Goal: Task Accomplishment & Management: Use online tool/utility

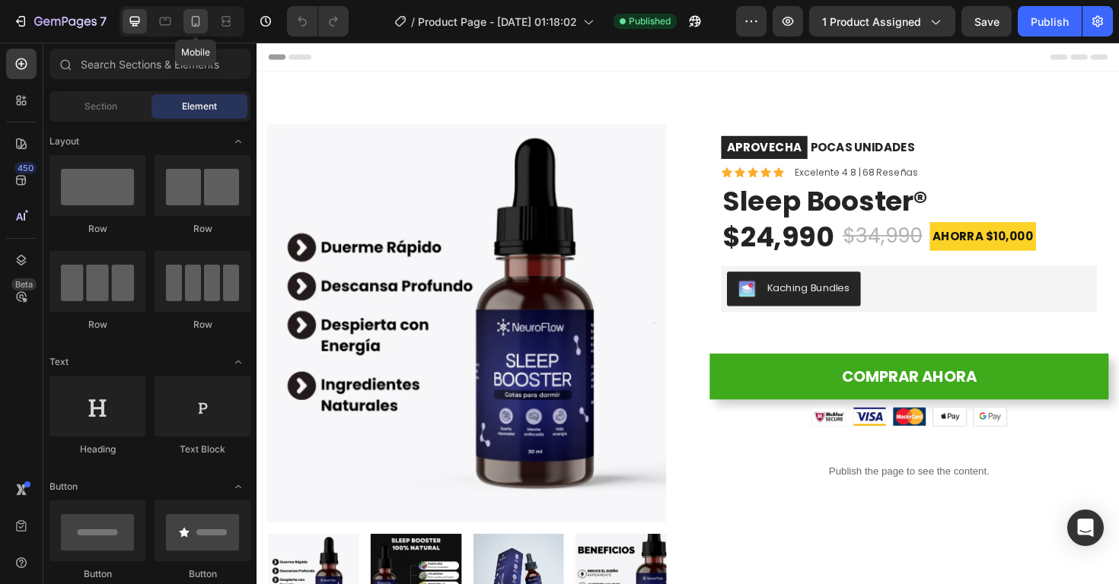
click at [197, 23] on icon at bounding box center [195, 21] width 15 height 15
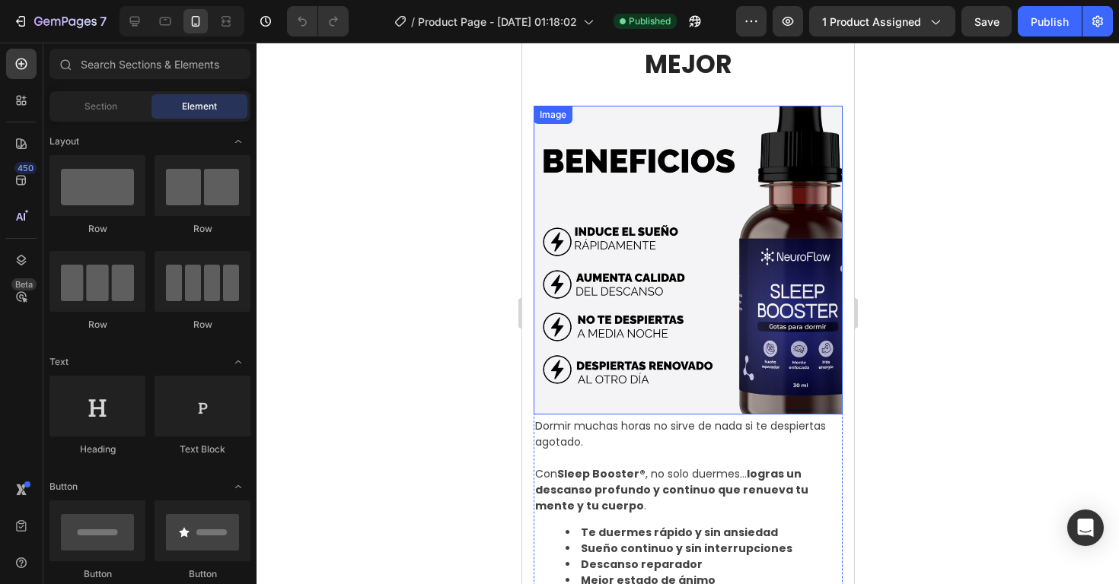
scroll to position [640, 0]
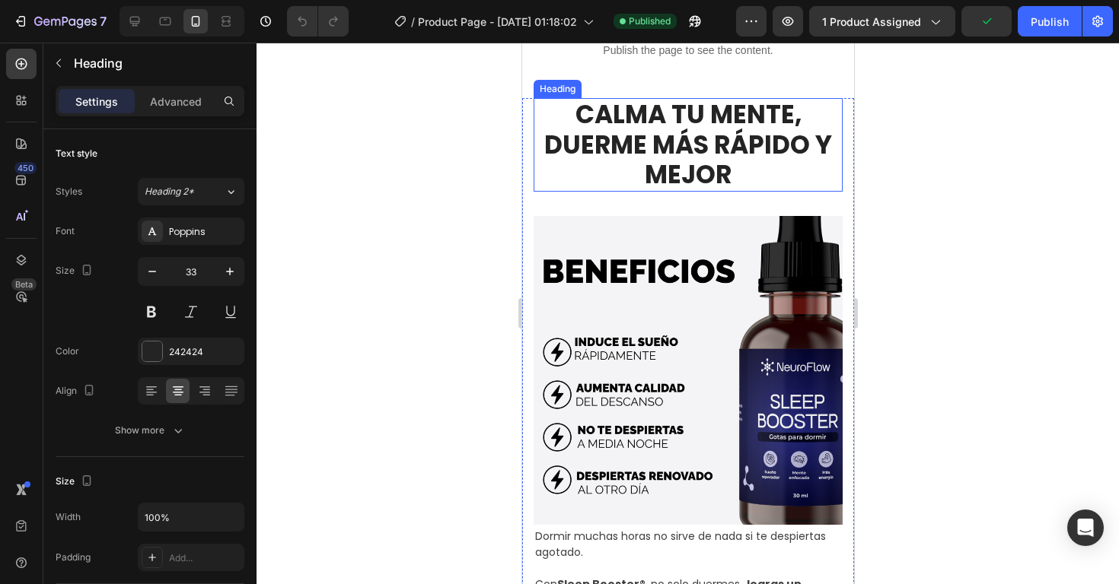
click at [677, 171] on h2 "CALMA TU MENTE, DUERME MÁS RÁPIDO Y MEJOR" at bounding box center [687, 145] width 309 height 94
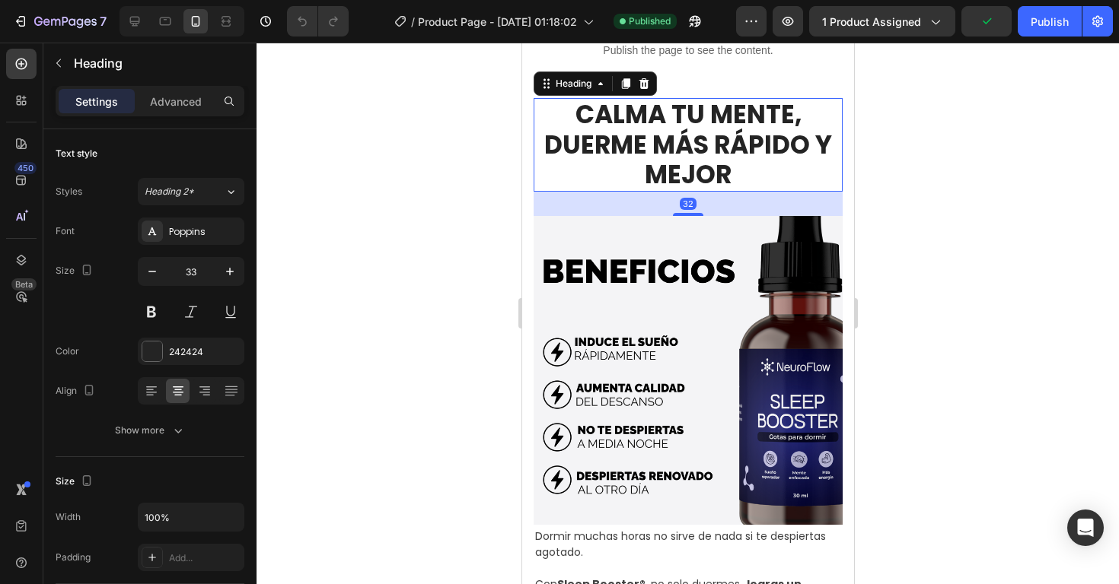
click at [693, 155] on h2 "CALMA TU MENTE, DUERME MÁS RÁPIDO Y MEJOR" at bounding box center [687, 145] width 309 height 94
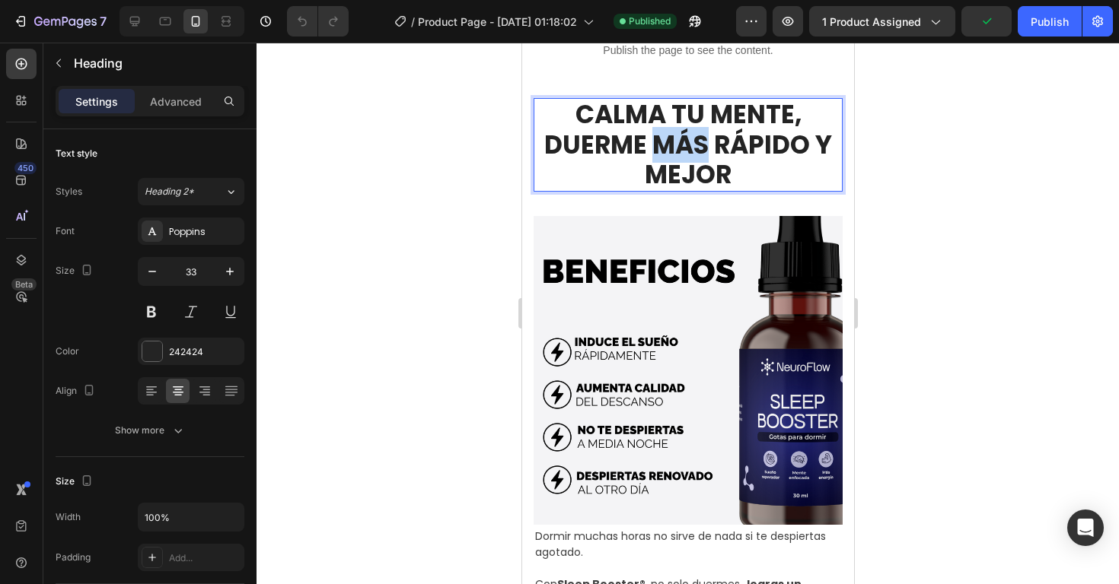
click at [693, 155] on p "CALMA TU MENTE, DUERME MÁS RÁPIDO Y MEJOR" at bounding box center [687, 145] width 306 height 91
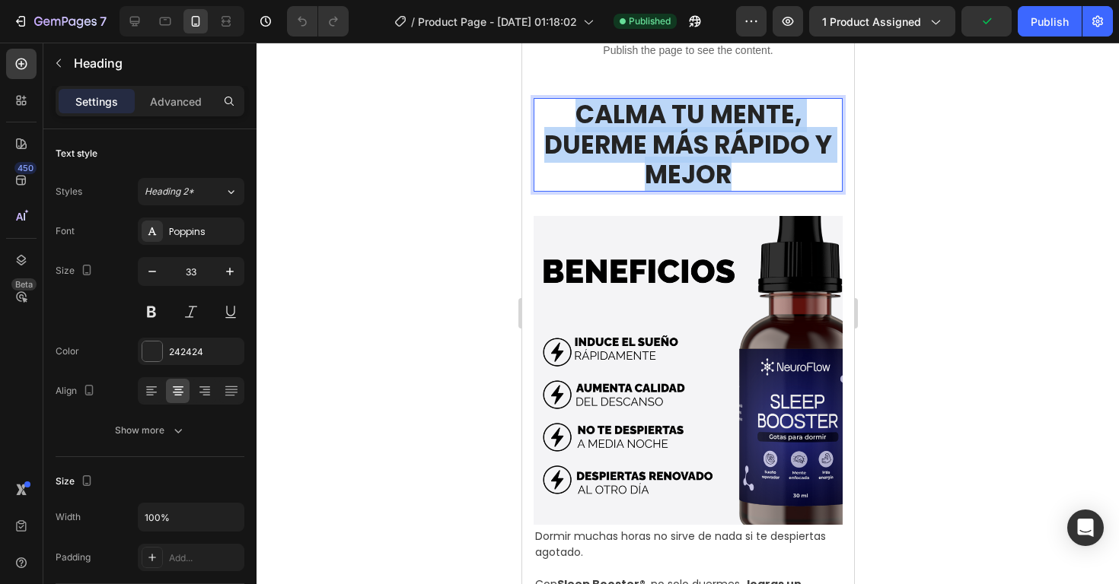
click at [693, 155] on p "CALMA TU MENTE, DUERME MÁS RÁPIDO Y MEJOR" at bounding box center [687, 145] width 306 height 91
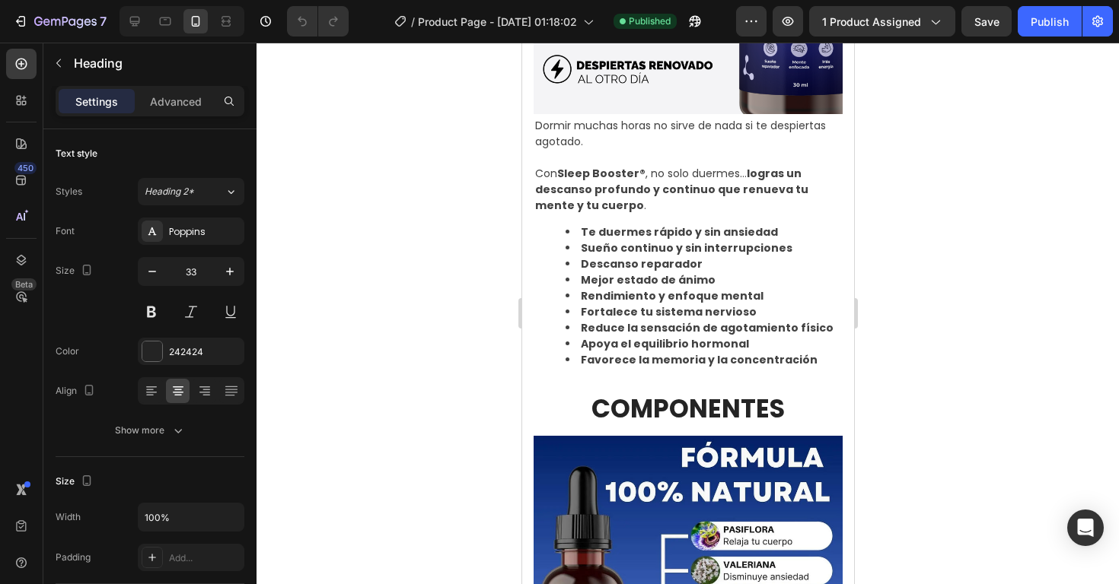
scroll to position [1056, 0]
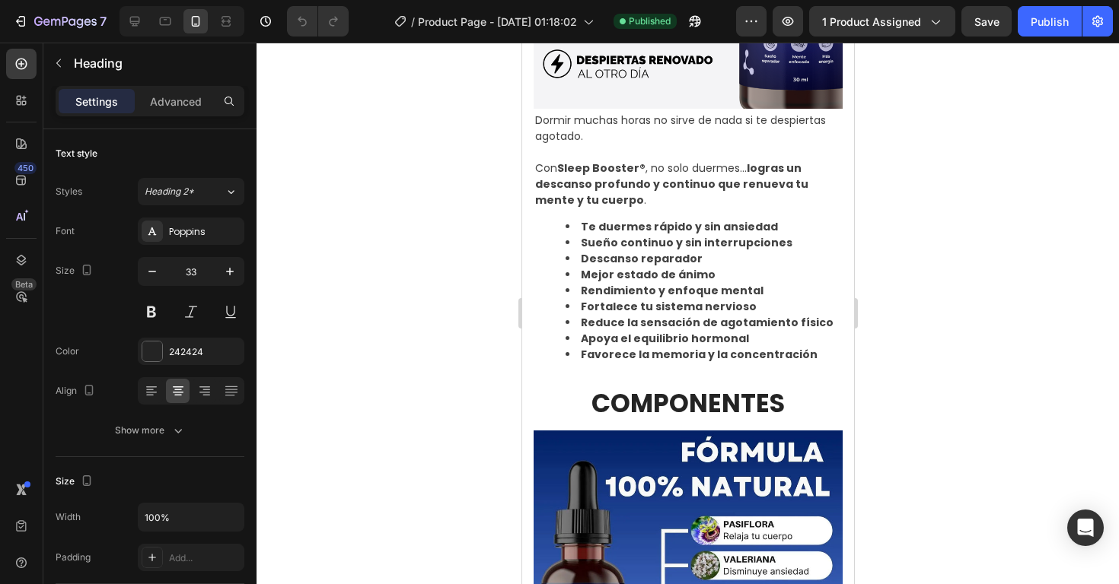
click at [607, 205] on p "Con Sleep Booster® , no solo duermes… logras un descanso profundo y continuo qu…" at bounding box center [687, 185] width 306 height 48
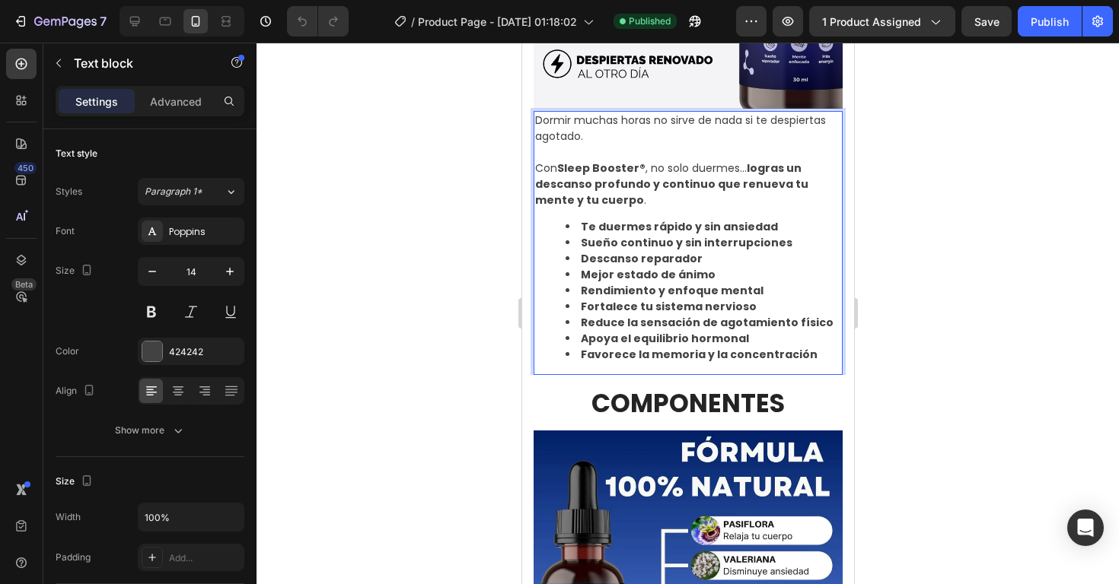
click at [792, 340] on li "Apoya el equilibrio hormonal" at bounding box center [702, 339] width 275 height 16
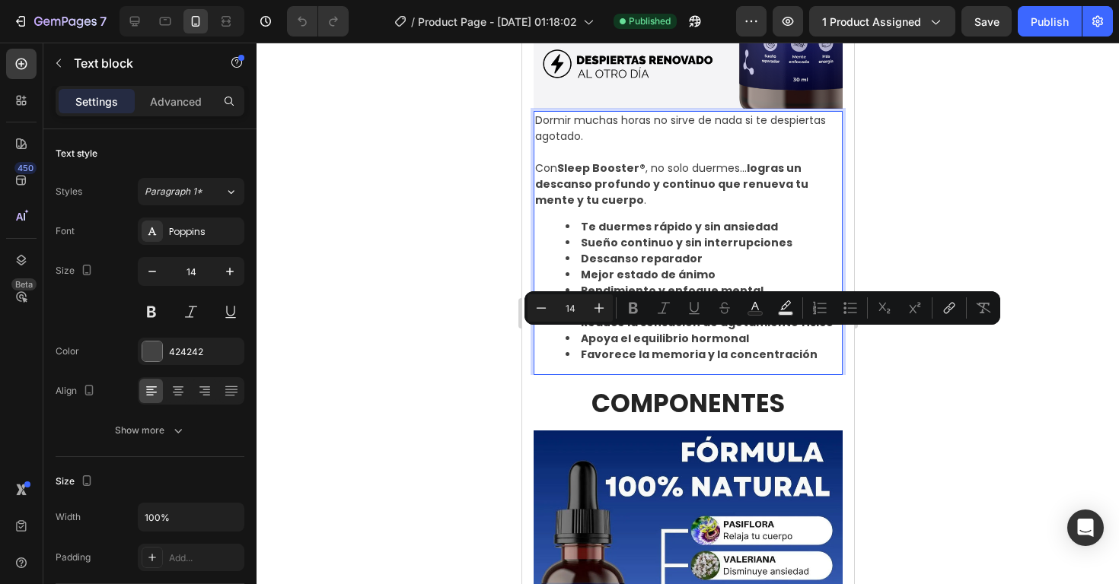
click at [806, 355] on li "Favorece la memoria y la concentración" at bounding box center [702, 355] width 275 height 16
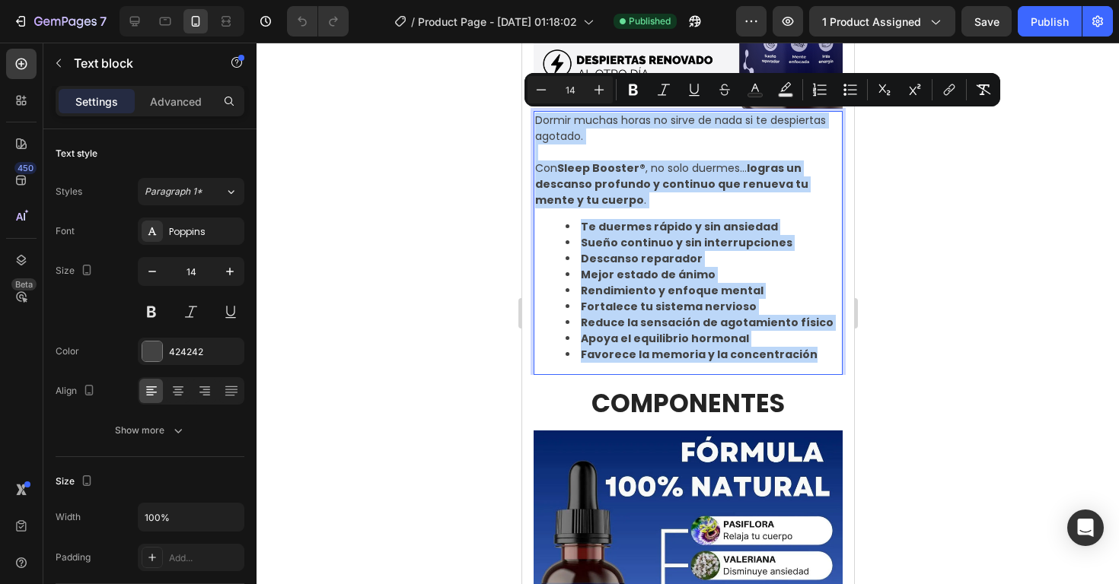
drag, startPoint x: 813, startPoint y: 355, endPoint x: 536, endPoint y: 128, distance: 358.0
click at [536, 128] on div "Dormir muchas horas no sirve de nada si te despiertas agotado. Con Sleep Booste…" at bounding box center [687, 243] width 309 height 264
copy div "Dormir muchas horas no sirve de nada si te despiertas agotado. Con Sleep Booste…"
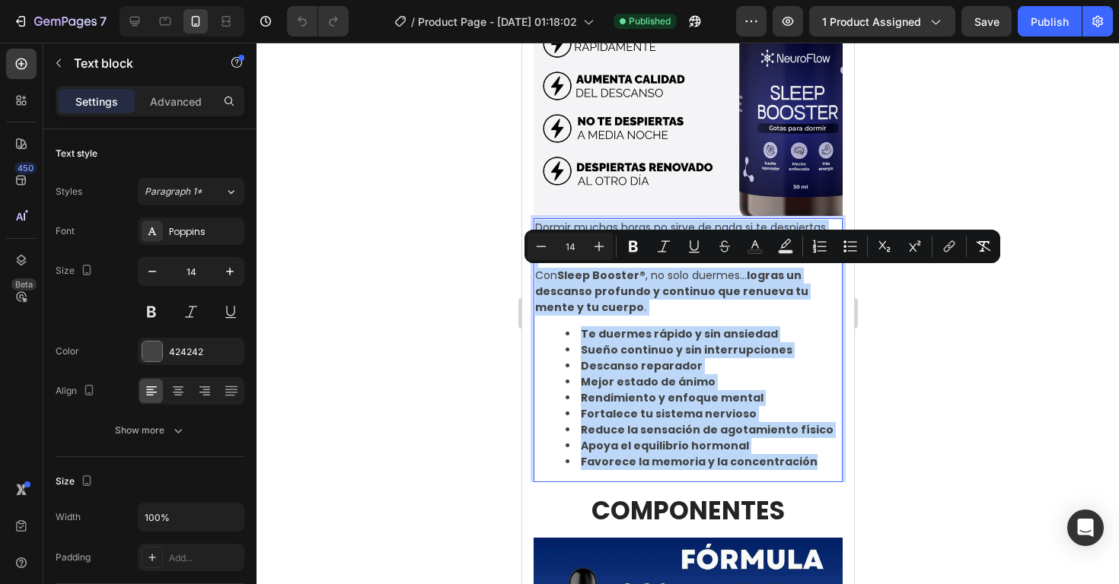
scroll to position [899, 0]
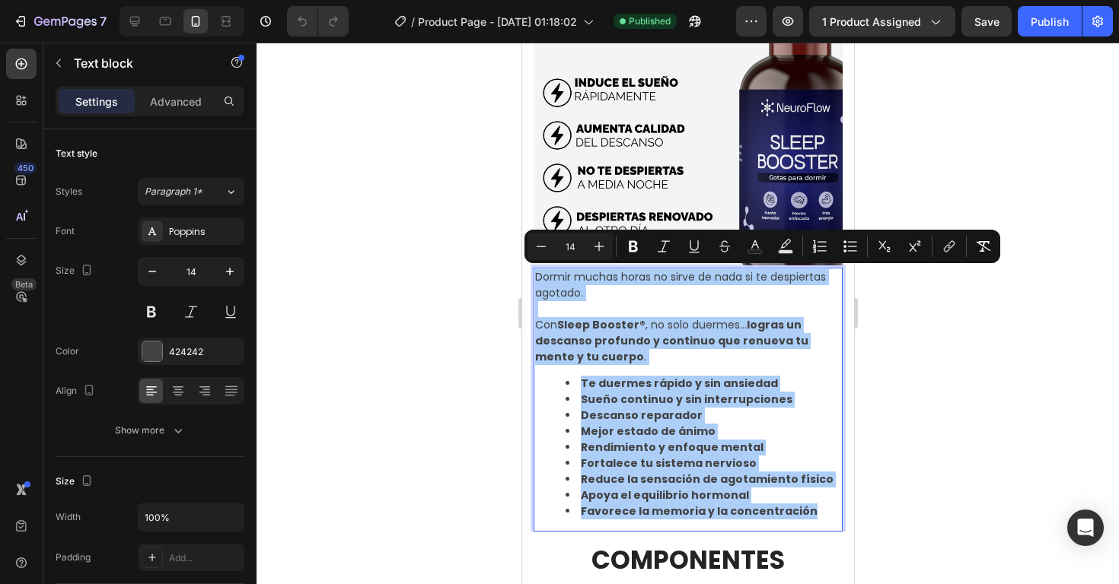
click at [931, 151] on div at bounding box center [687, 314] width 862 height 542
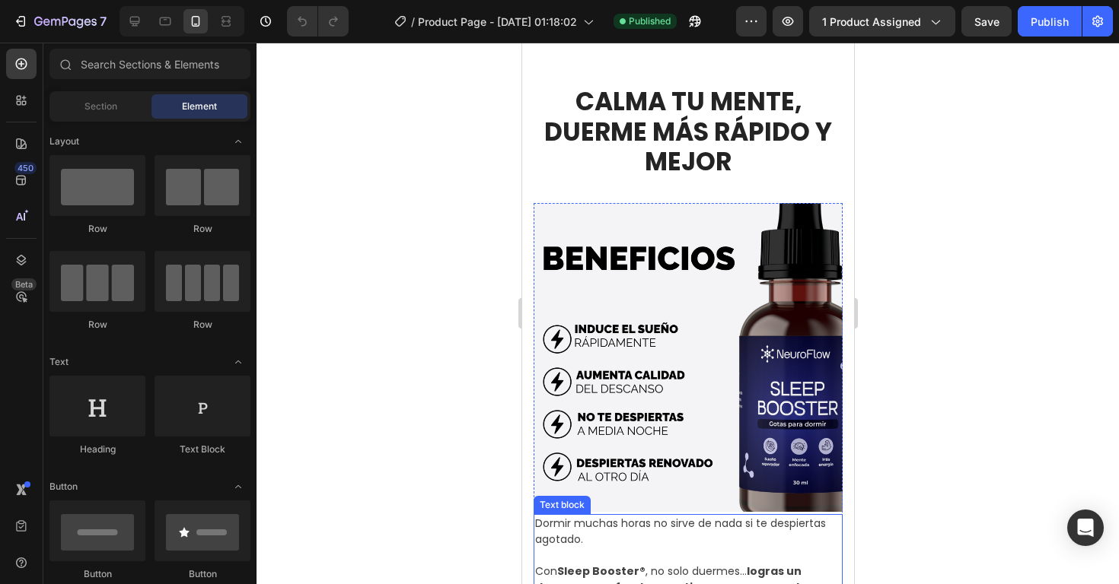
scroll to position [626, 0]
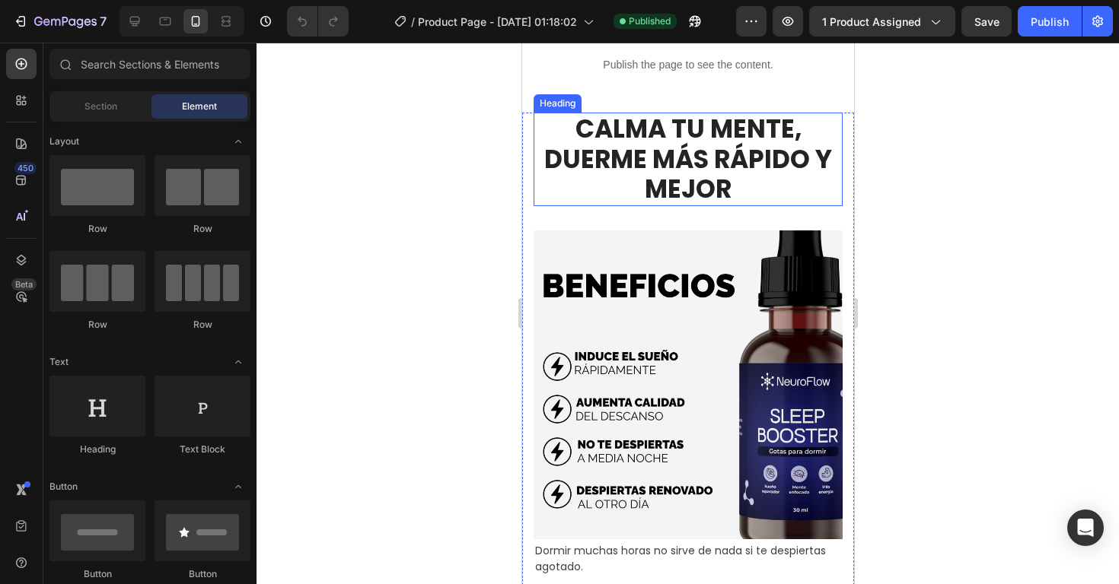
click at [682, 174] on p "CALMA TU MENTE, DUERME MÁS RÁPIDO Y MEJOR" at bounding box center [687, 159] width 306 height 91
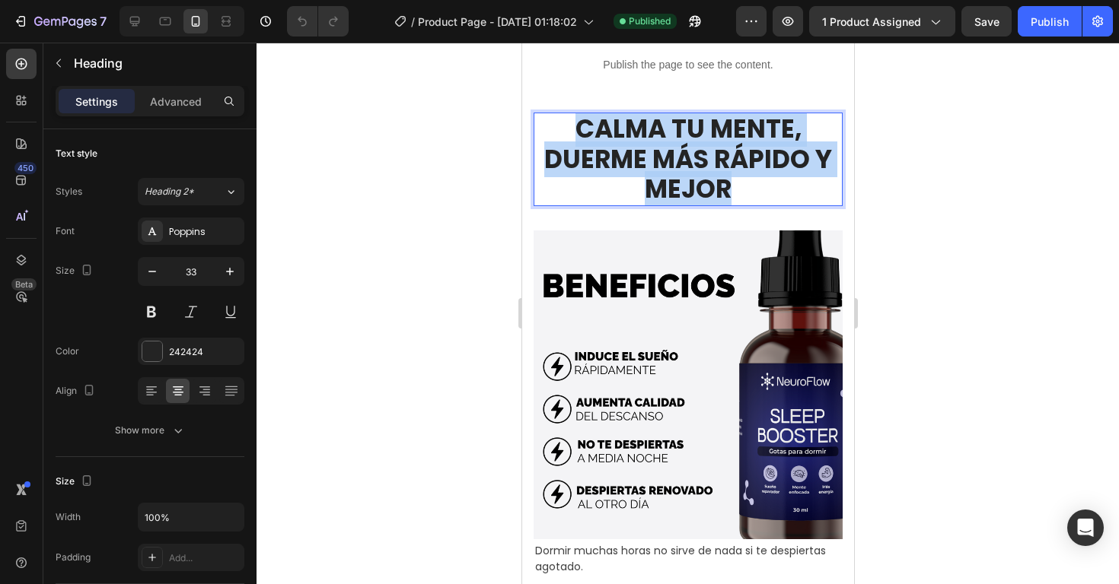
click at [682, 174] on p "CALMA TU MENTE, DUERME MÁS RÁPIDO Y MEJOR" at bounding box center [687, 159] width 306 height 91
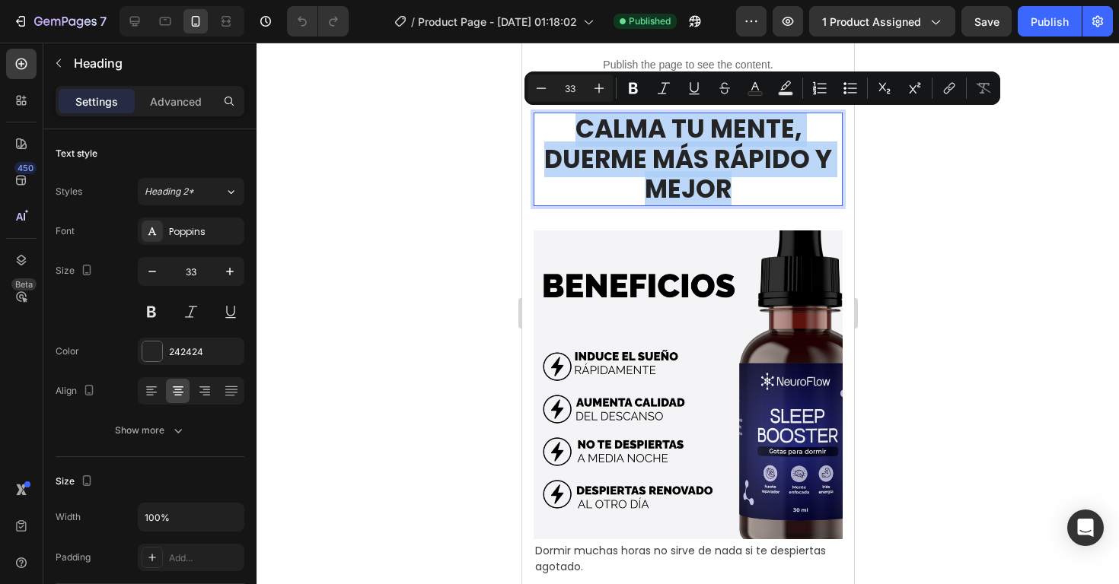
click at [733, 187] on p "CALMA TU MENTE, DUERME MÁS RÁPIDO Y MEJOR" at bounding box center [687, 159] width 306 height 91
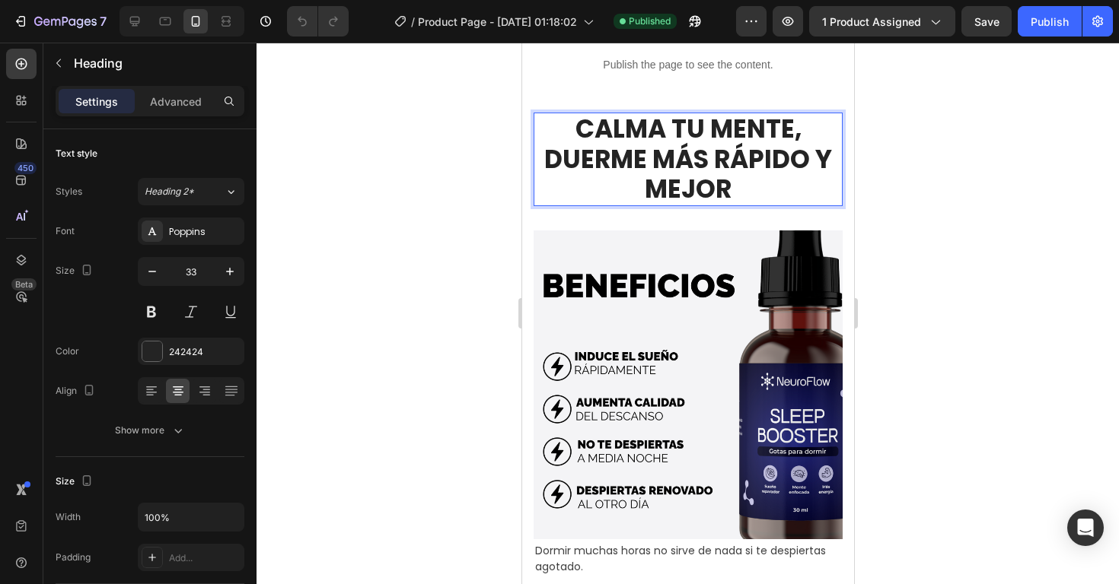
click at [802, 126] on p "CALMA TU MENTE, DUERME MÁS RÁPIDO Y MEJOR" at bounding box center [687, 159] width 306 height 91
click at [768, 196] on p "CALMA TU MENTE, DUERME MÁS RÁPIDO Y MEJOR" at bounding box center [687, 159] width 306 height 91
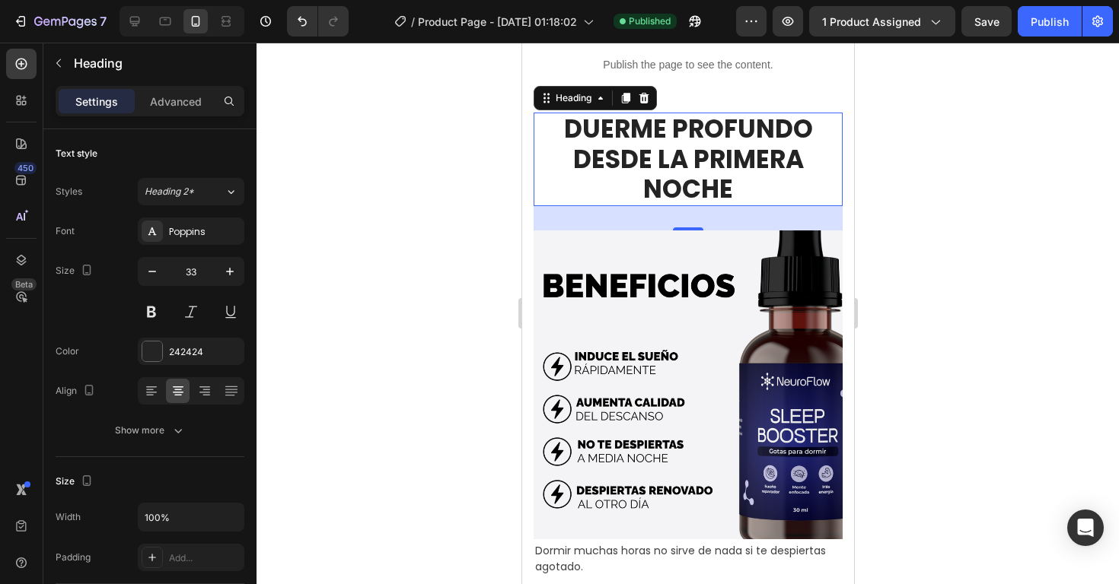
click at [985, 205] on div at bounding box center [687, 314] width 862 height 542
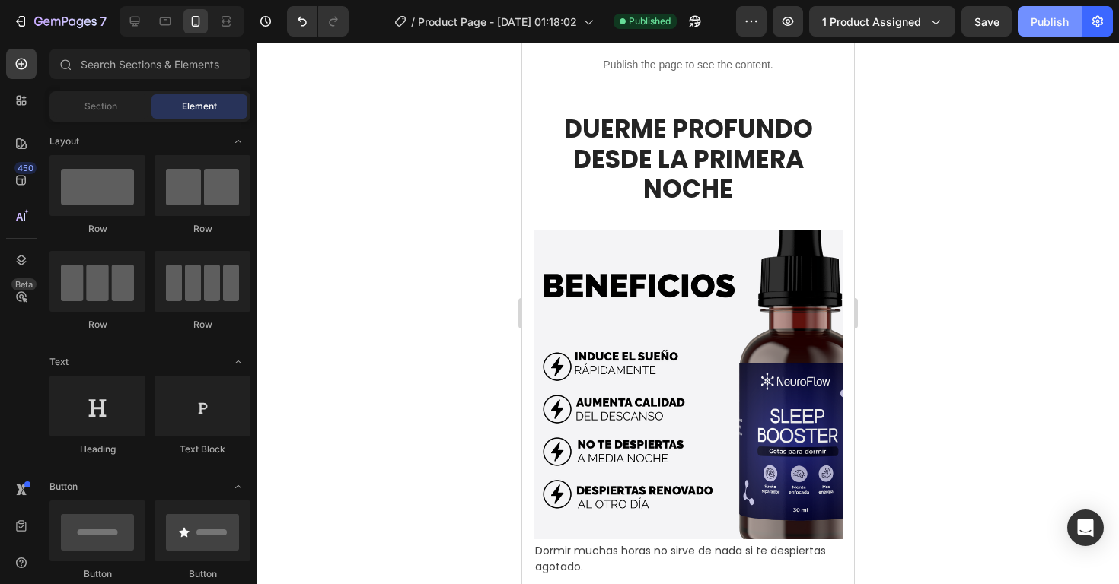
click at [1047, 29] on button "Publish" at bounding box center [1049, 21] width 64 height 30
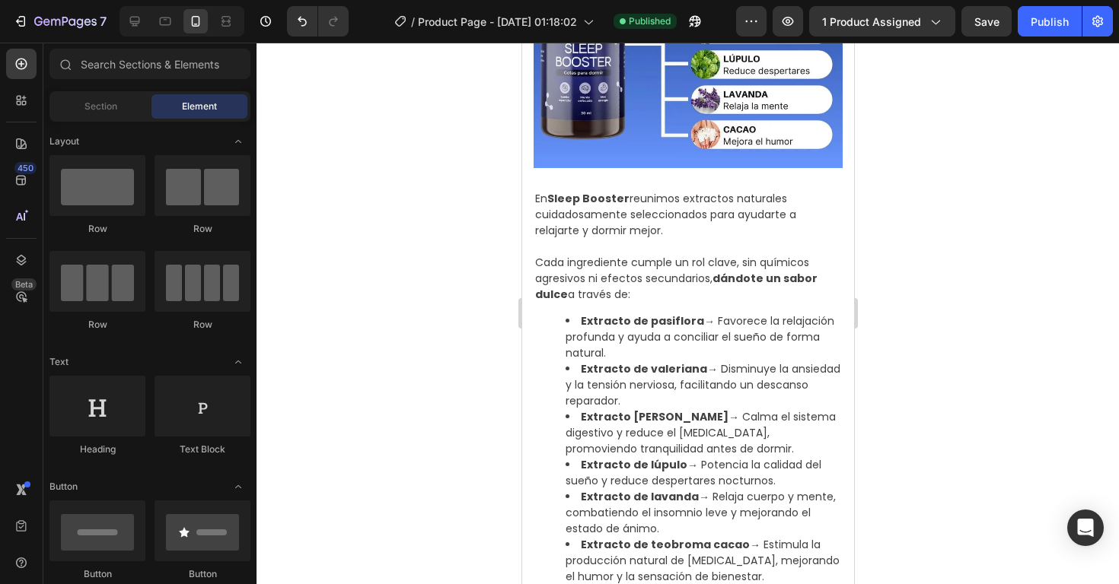
scroll to position [1638, 0]
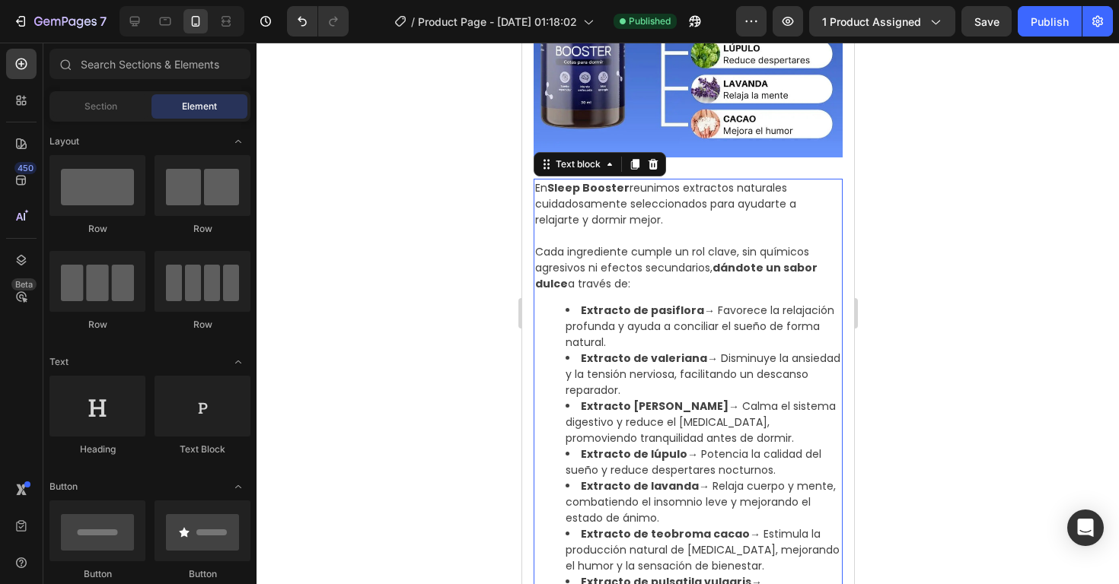
click at [637, 224] on p "En Sleep Booster reunimos extractos naturales cuidadosamente seleccionados para…" at bounding box center [687, 204] width 306 height 48
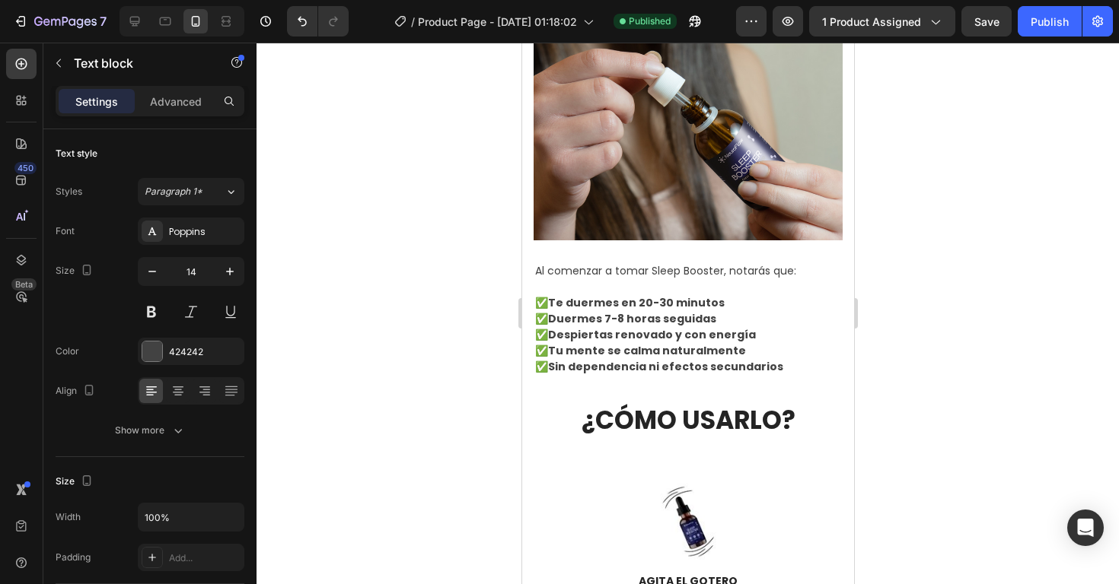
scroll to position [2455, 0]
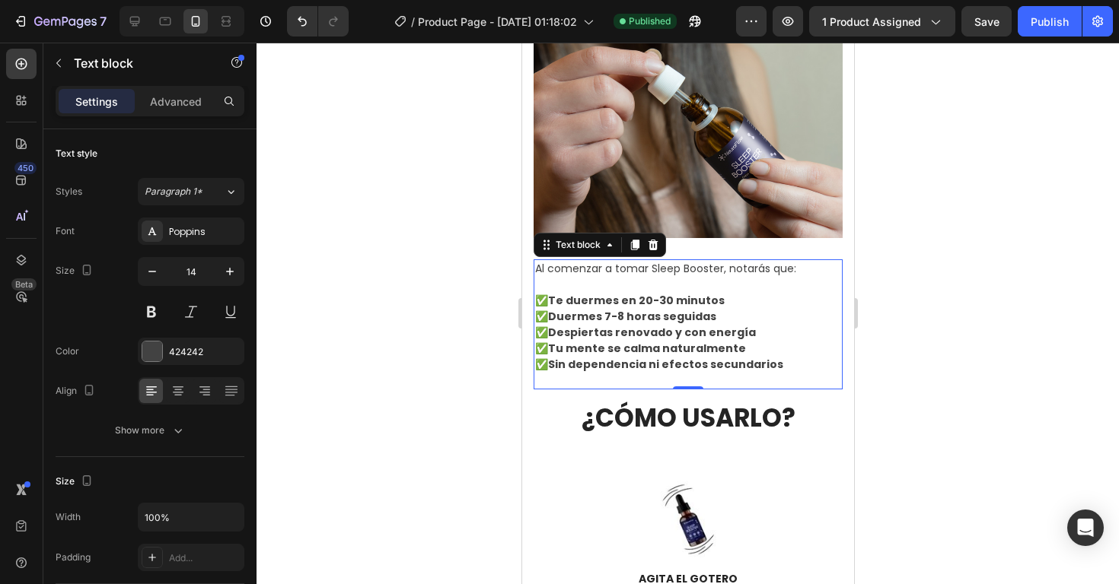
click at [678, 328] on strong "Despiertas renovado y con energía" at bounding box center [651, 332] width 208 height 15
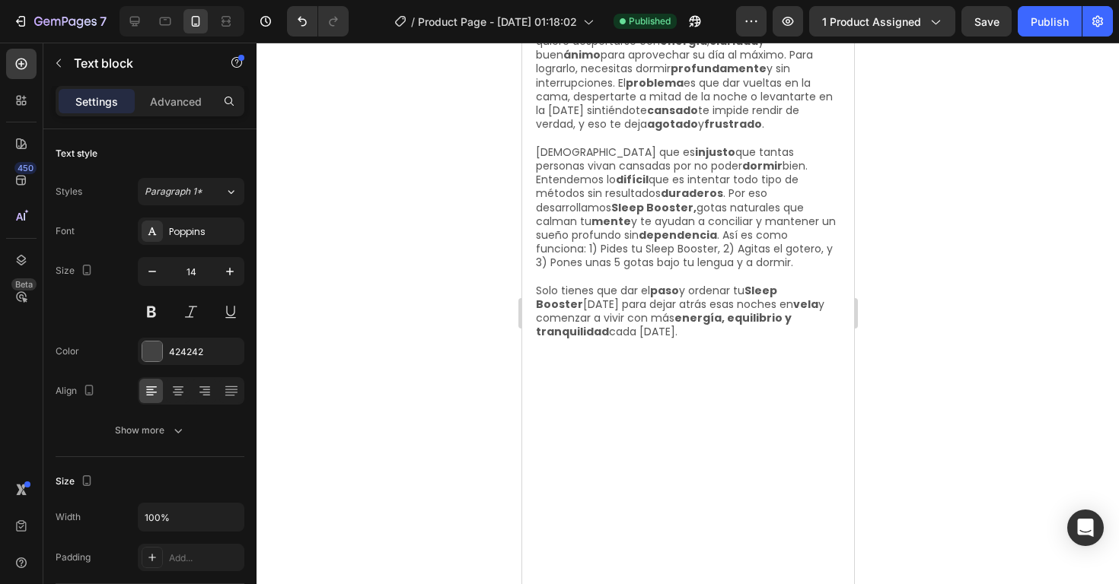
scroll to position [5171, 0]
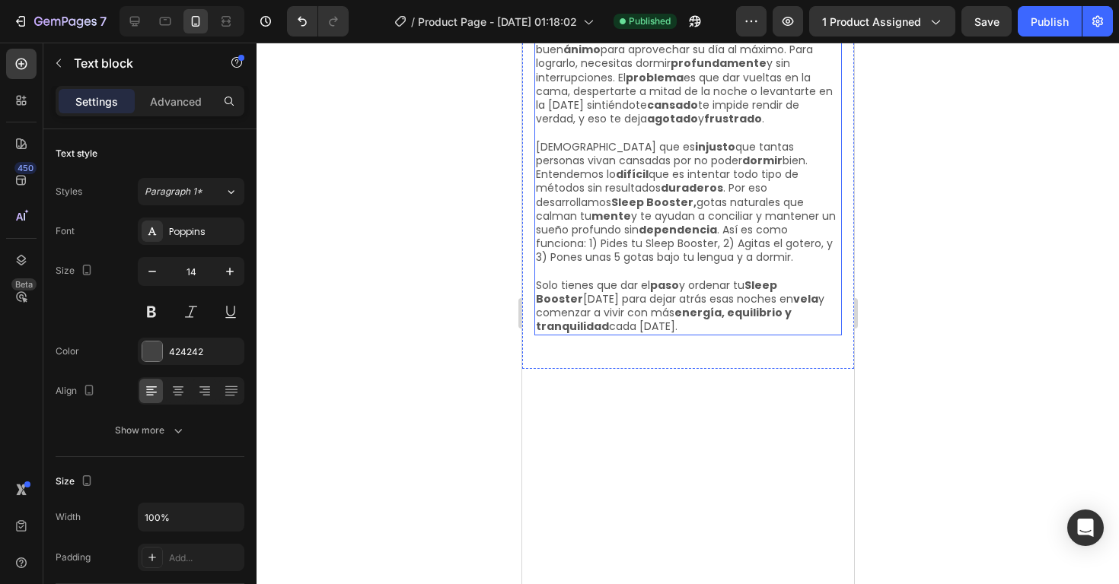
click at [658, 126] on p "En Neuro Flow sabemos que eres el tipo de persona que quiere despertarse con en…" at bounding box center [687, 70] width 304 height 111
click at [664, 126] on p "En Neuro Flow sabemos que eres el tipo de persona que quiere despertarse con en…" at bounding box center [687, 70] width 304 height 111
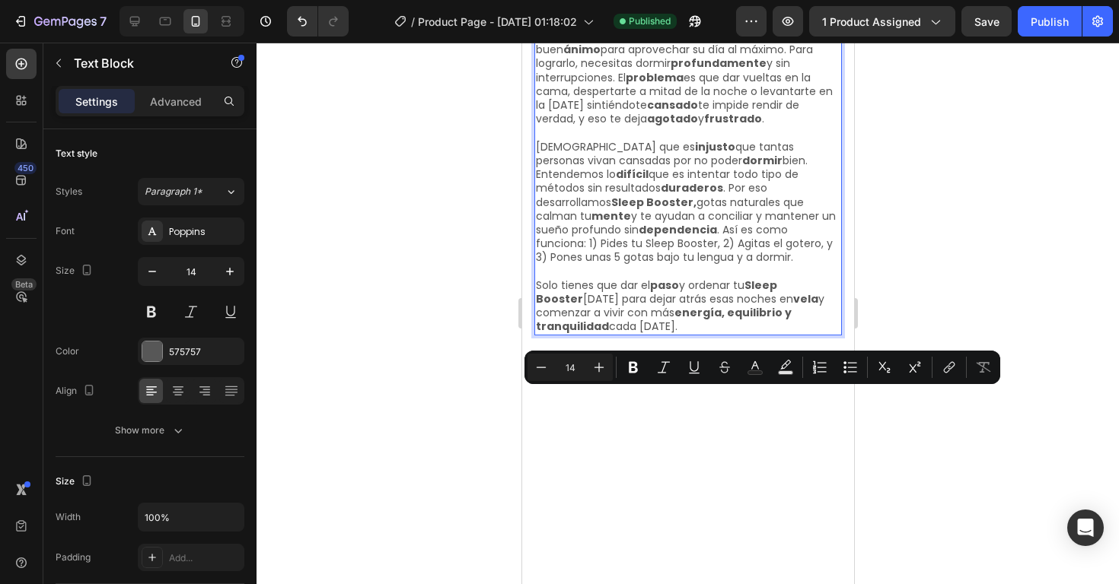
click at [692, 126] on p "En Neuro Flow sabemos que eres el tipo de persona que quiere despertarse con en…" at bounding box center [687, 70] width 304 height 111
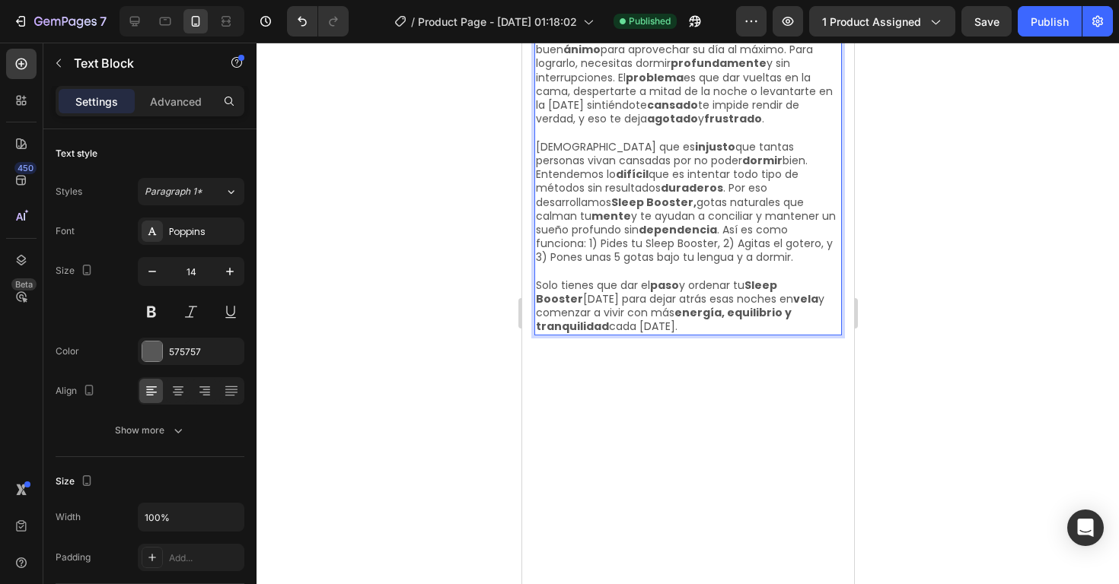
click at [692, 126] on p "En Neuro Flow sabemos que eres el tipo de persona que quiere despertarse con en…" at bounding box center [687, 70] width 304 height 111
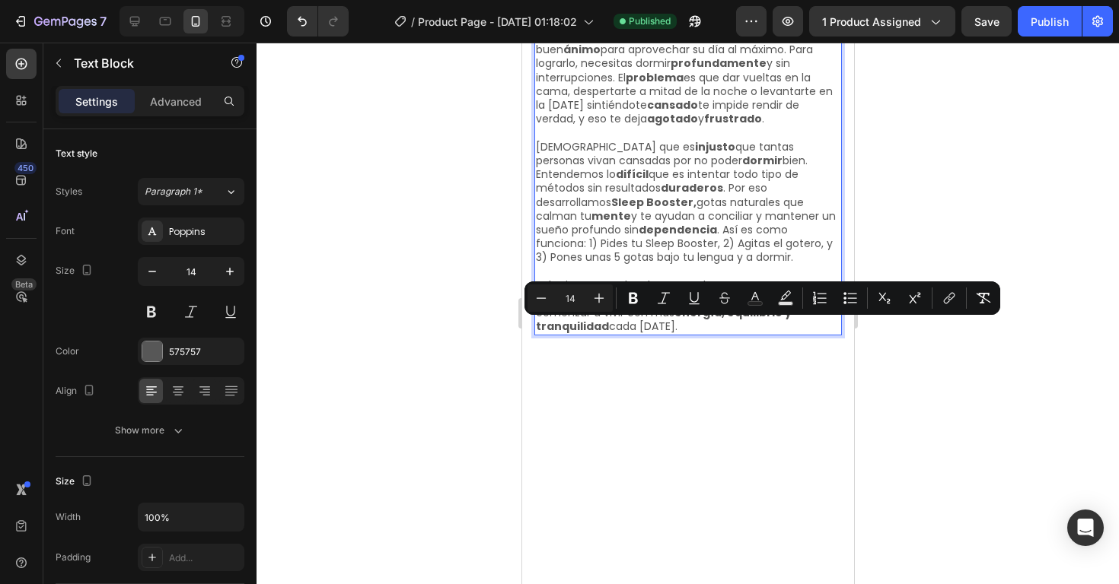
copy div "Lo Ipsum Dolo sitamet con adip el sedd ei tempori utl etdolo magnaaliqua eni ad…"
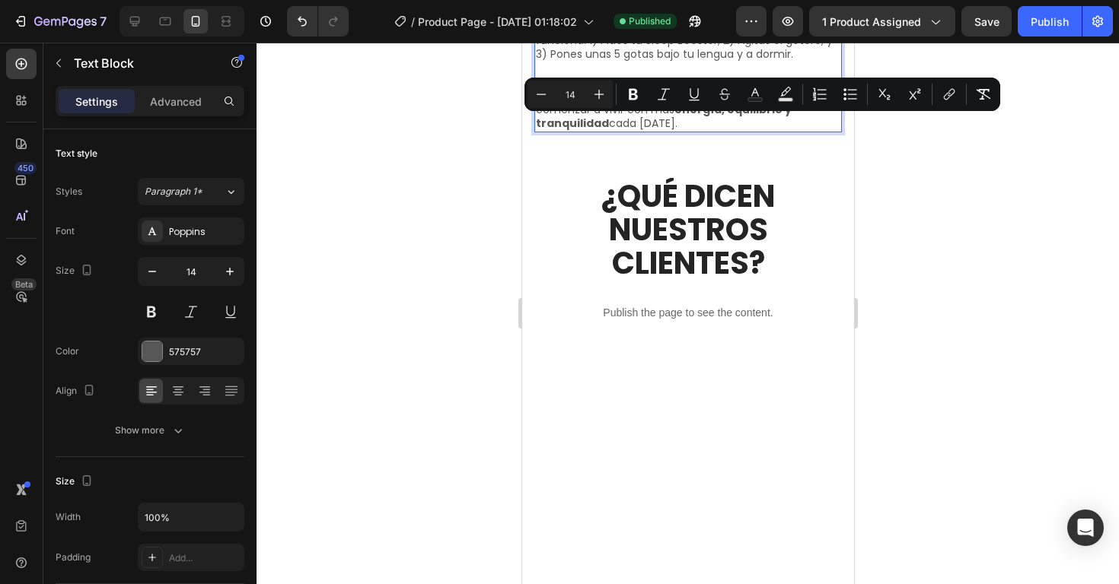
scroll to position [5373, 0]
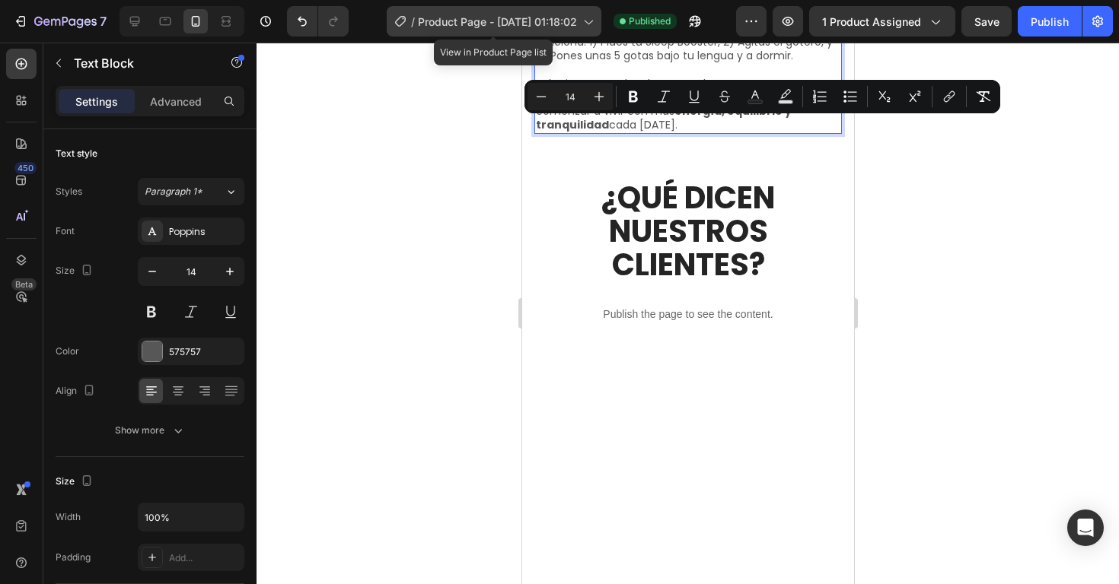
drag, startPoint x: 170, startPoint y: 390, endPoint x: 535, endPoint y: 25, distance: 515.5
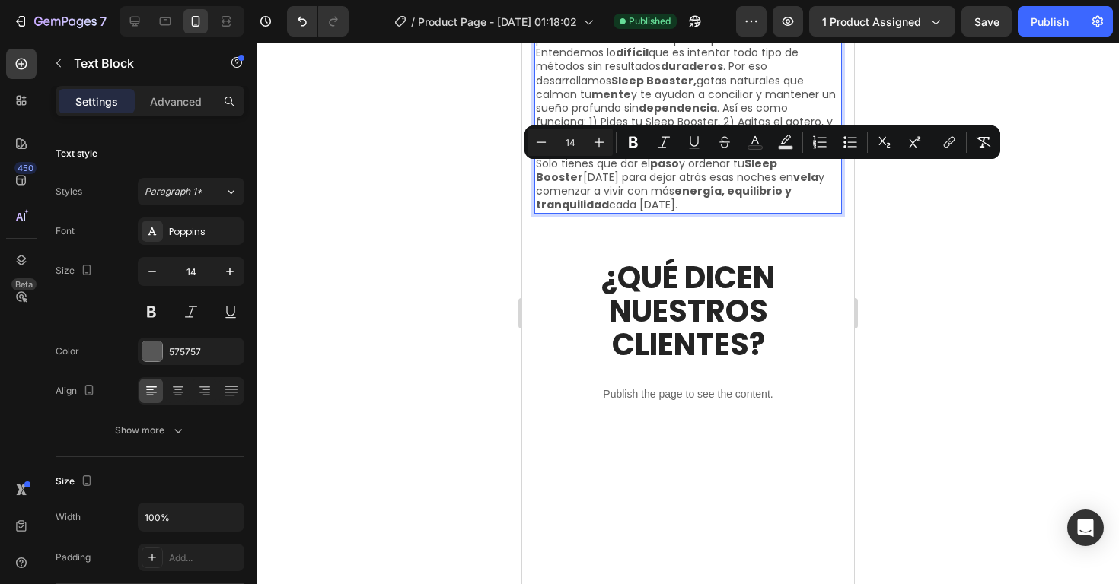
scroll to position [5254, 0]
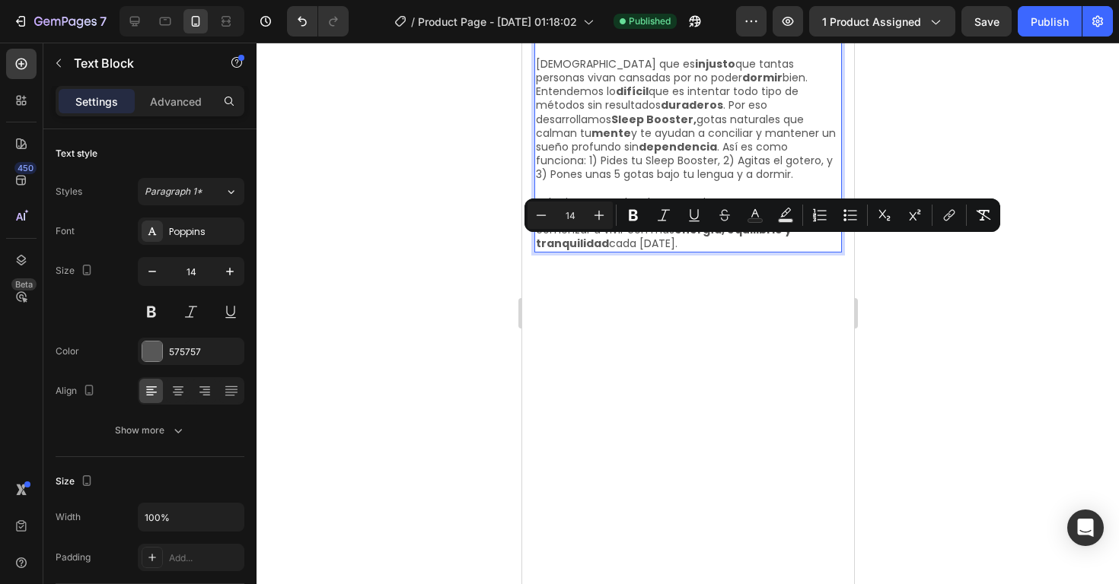
click at [1006, 224] on div at bounding box center [687, 314] width 862 height 542
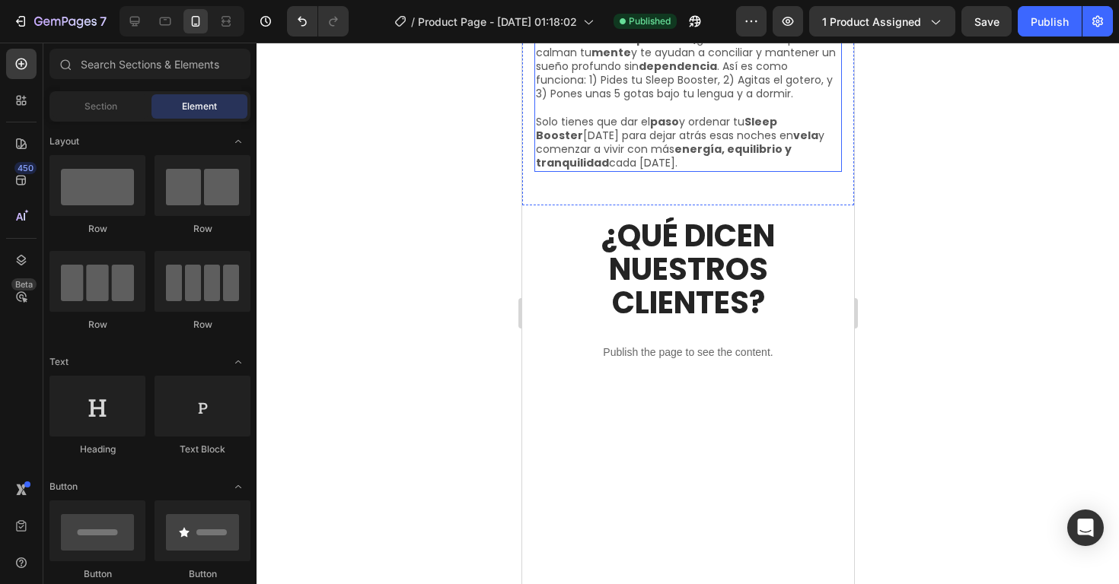
scroll to position [5315, 0]
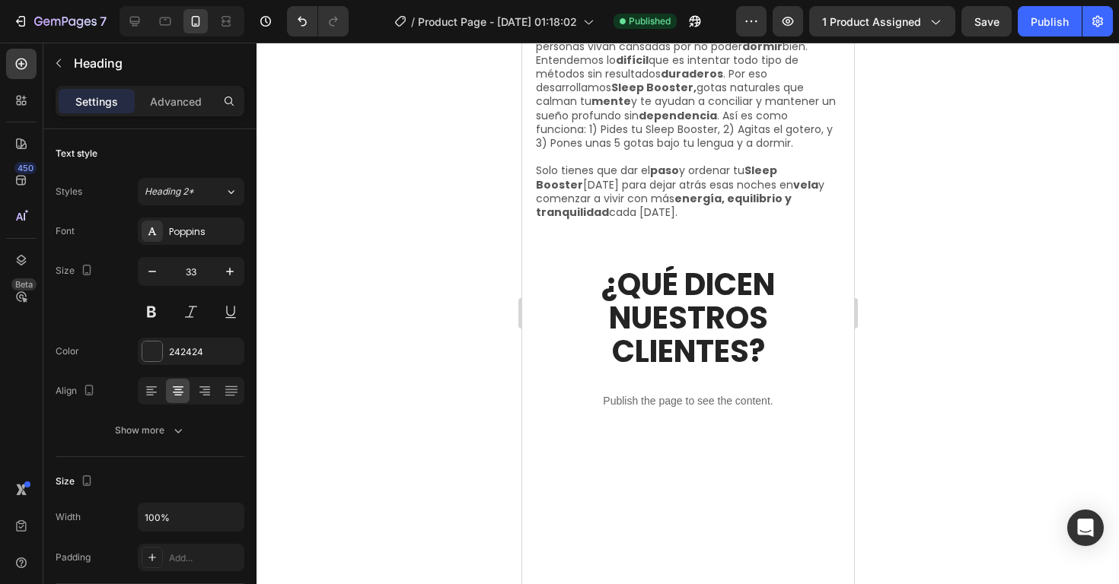
scroll to position [1, 0]
click at [905, 180] on div at bounding box center [687, 314] width 862 height 542
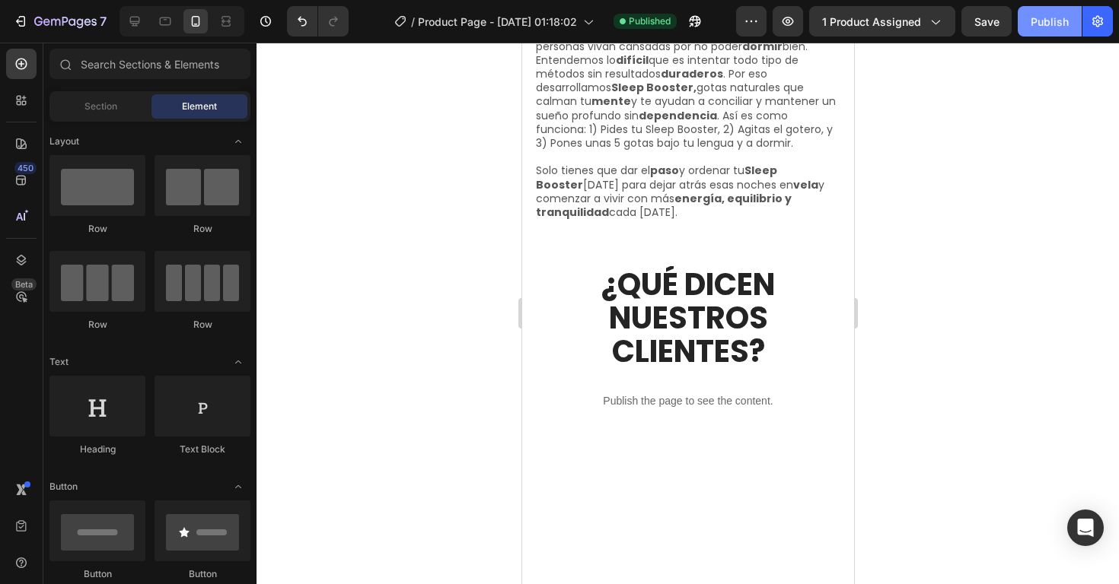
click at [1055, 24] on div "Publish" at bounding box center [1049, 22] width 38 height 16
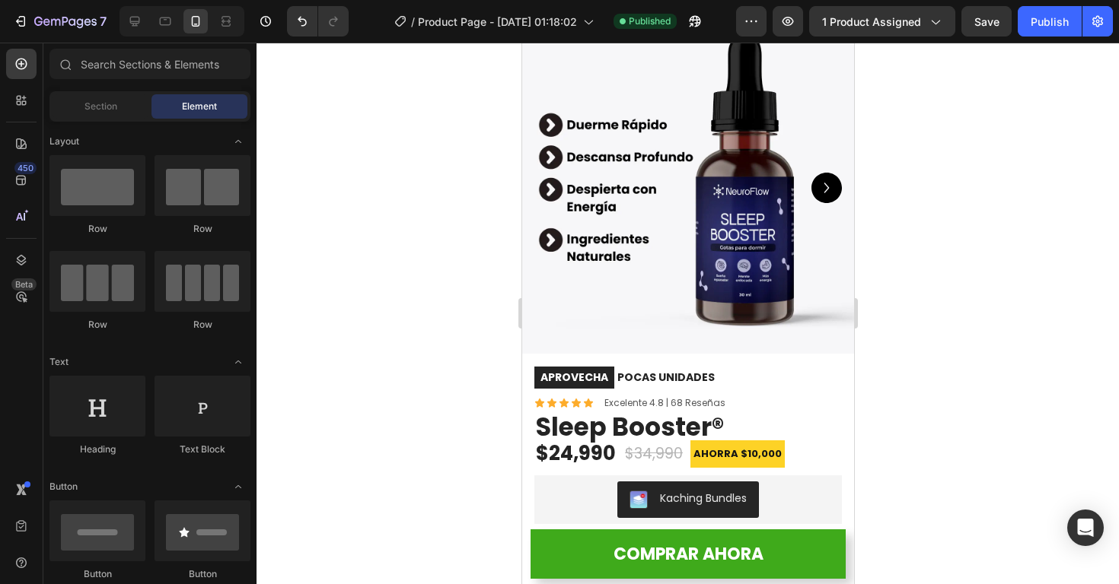
scroll to position [0, 0]
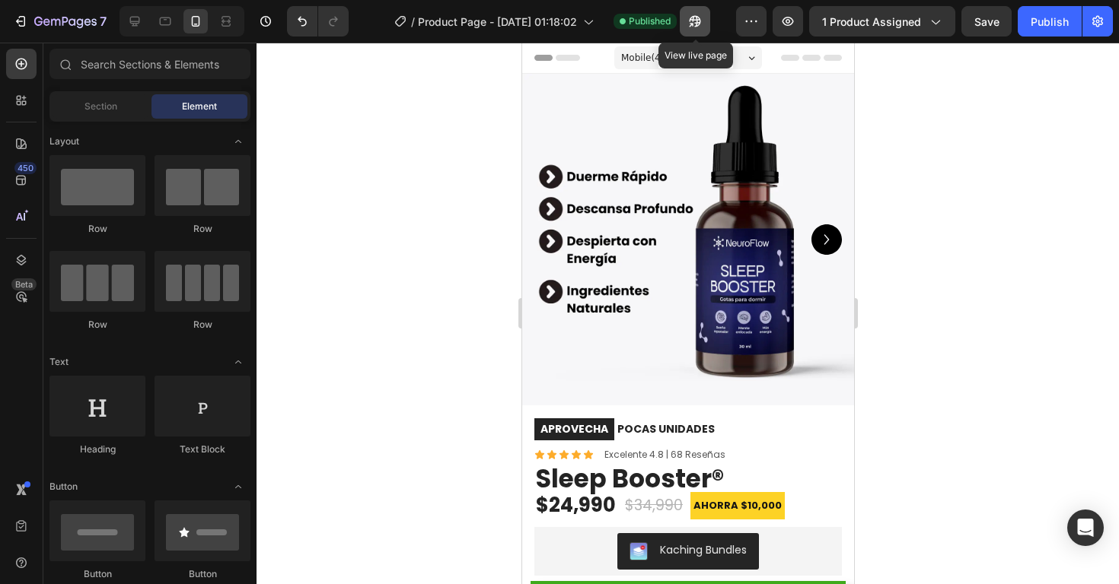
click at [688, 23] on icon "button" at bounding box center [694, 21] width 15 height 15
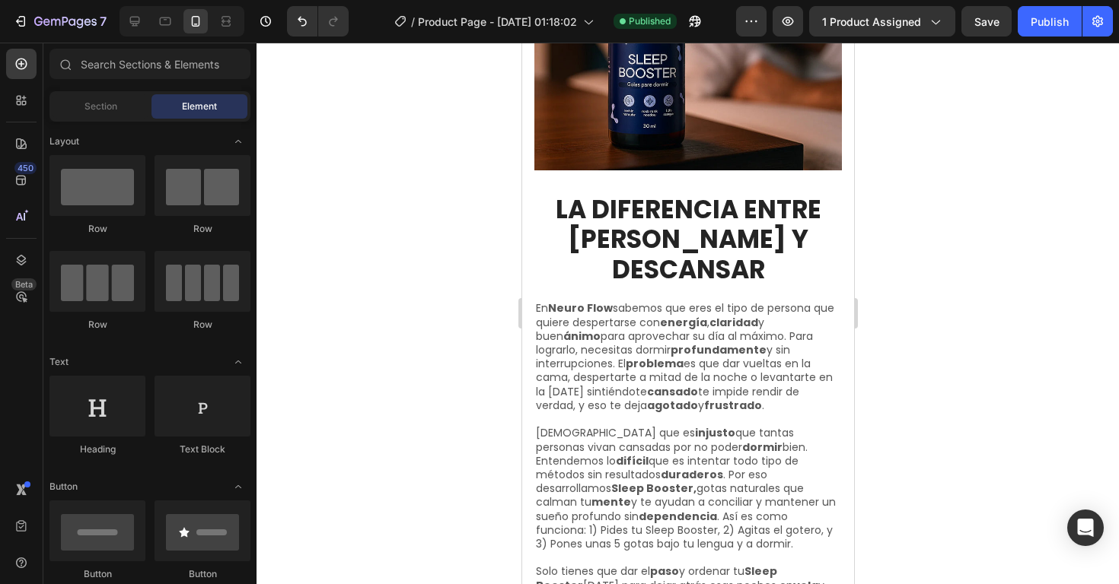
scroll to position [5221, 0]
click at [138, 21] on icon at bounding box center [134, 21] width 15 height 15
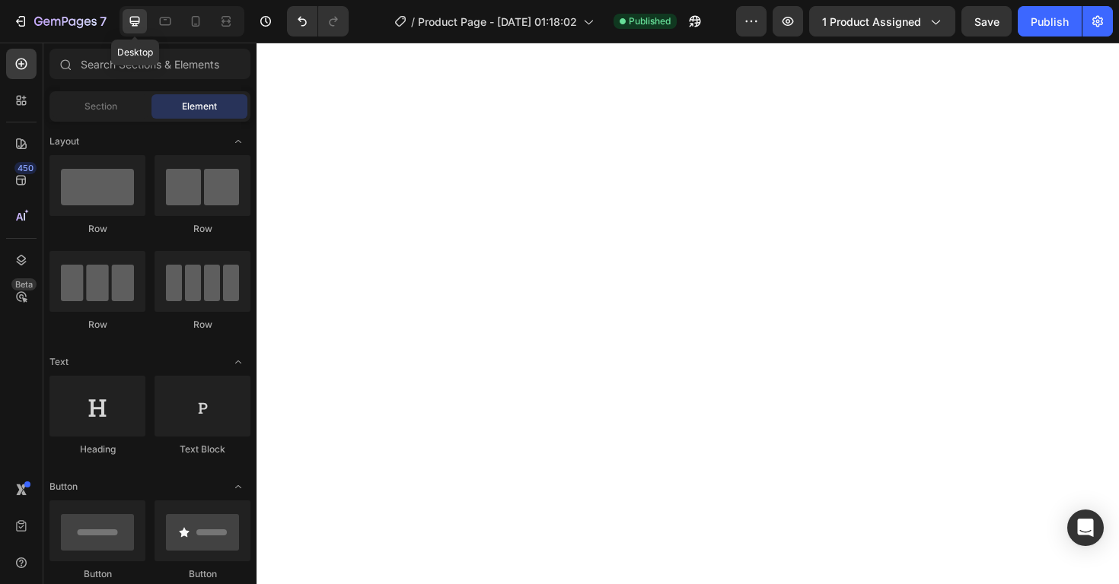
scroll to position [5341, 0]
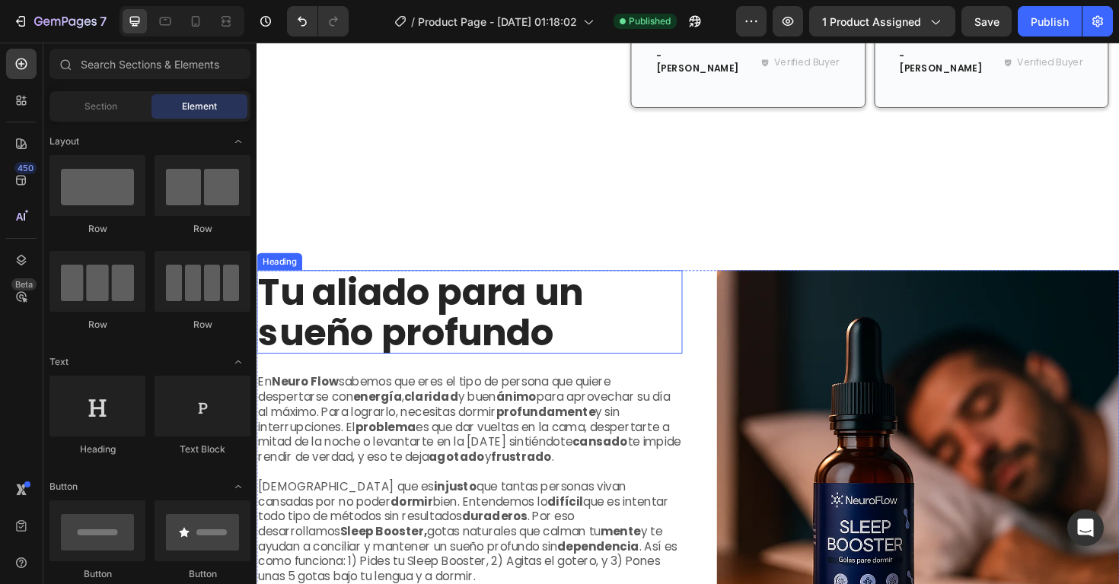
click at [403, 321] on h2 "Tu aliado para un sueño profundo" at bounding box center [481, 328] width 451 height 88
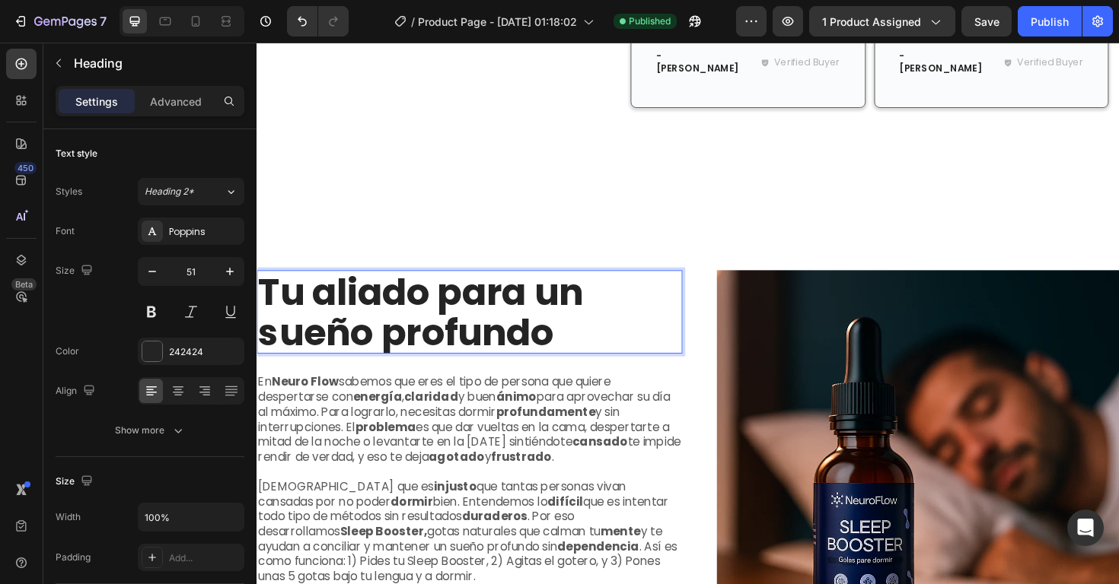
click at [403, 321] on h2 "Tu aliado para un sueño profundo" at bounding box center [481, 328] width 451 height 88
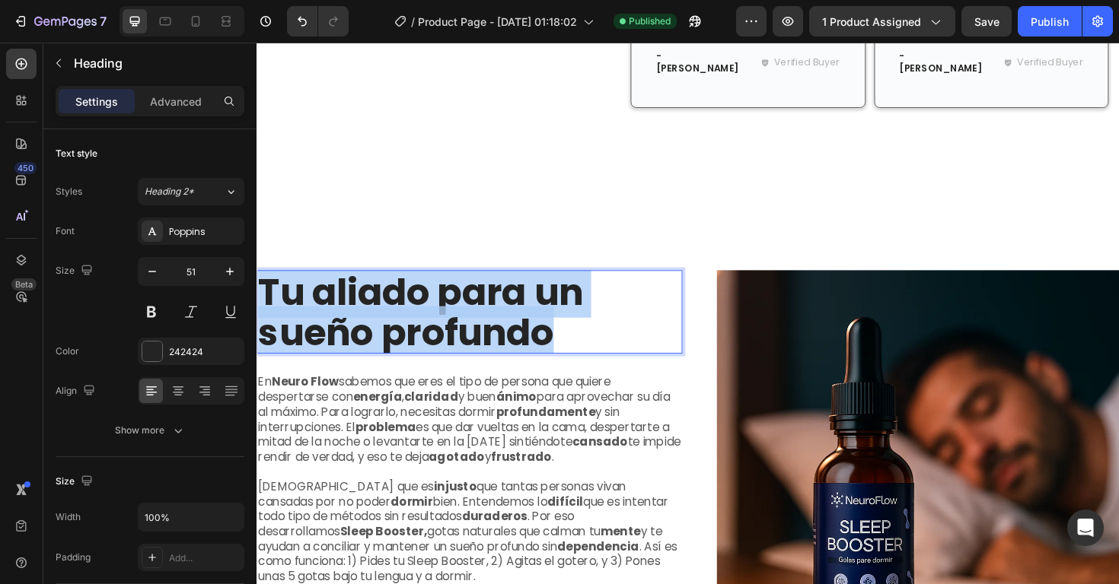
click at [403, 321] on p "Tu aliado para un sueño profundo" at bounding box center [481, 327] width 447 height 85
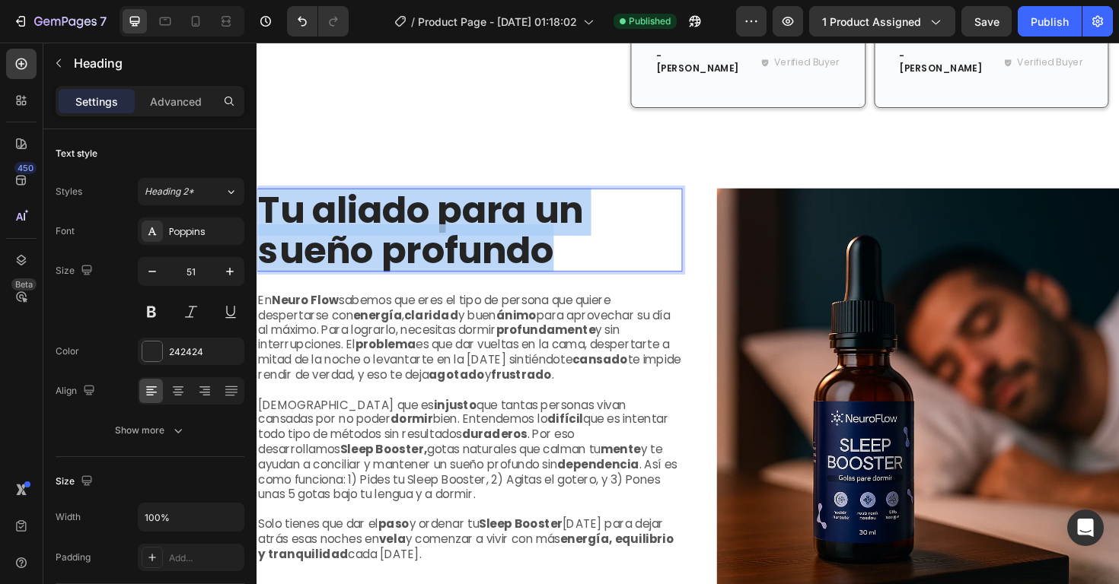
scroll to position [4446, 0]
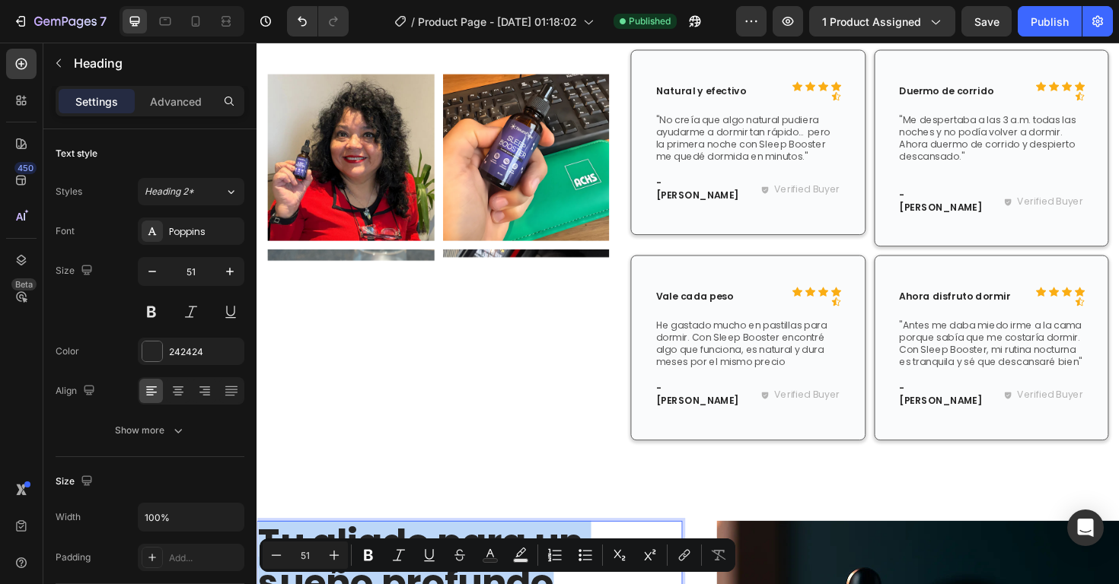
type input "16"
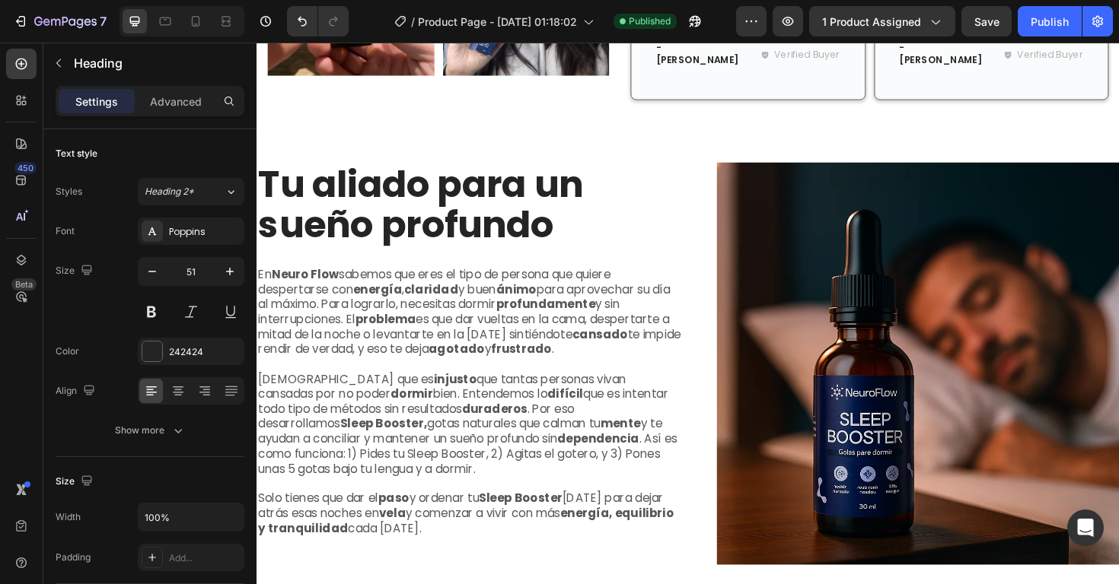
scroll to position [3523, 0]
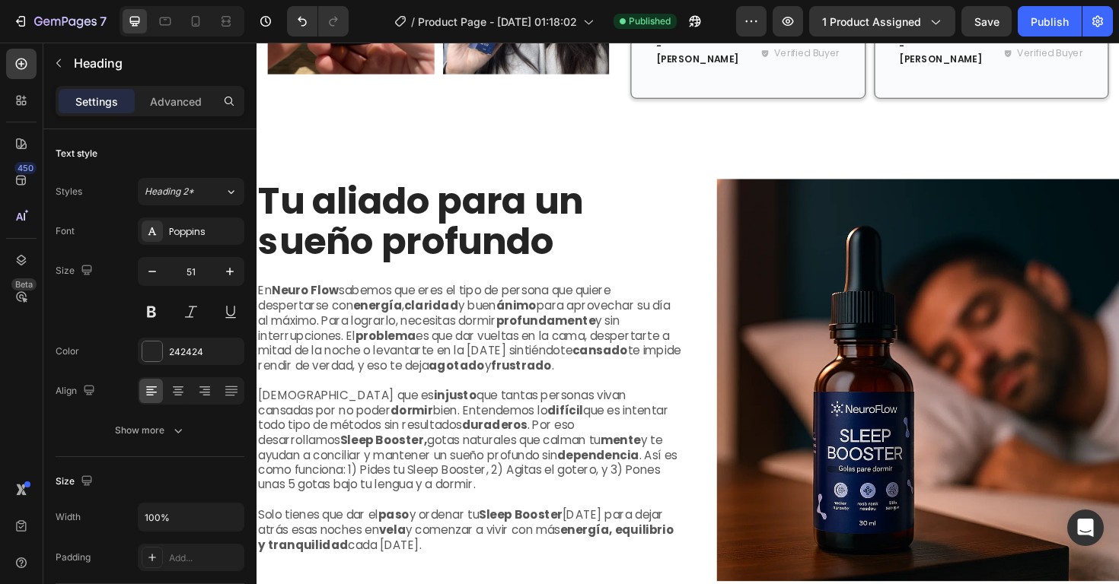
click at [402, 195] on h2 "Tu aliado para un sueño profundo" at bounding box center [481, 231] width 451 height 88
click at [402, 195] on p "Tu aliado para un sueño profundo" at bounding box center [481, 231] width 447 height 85
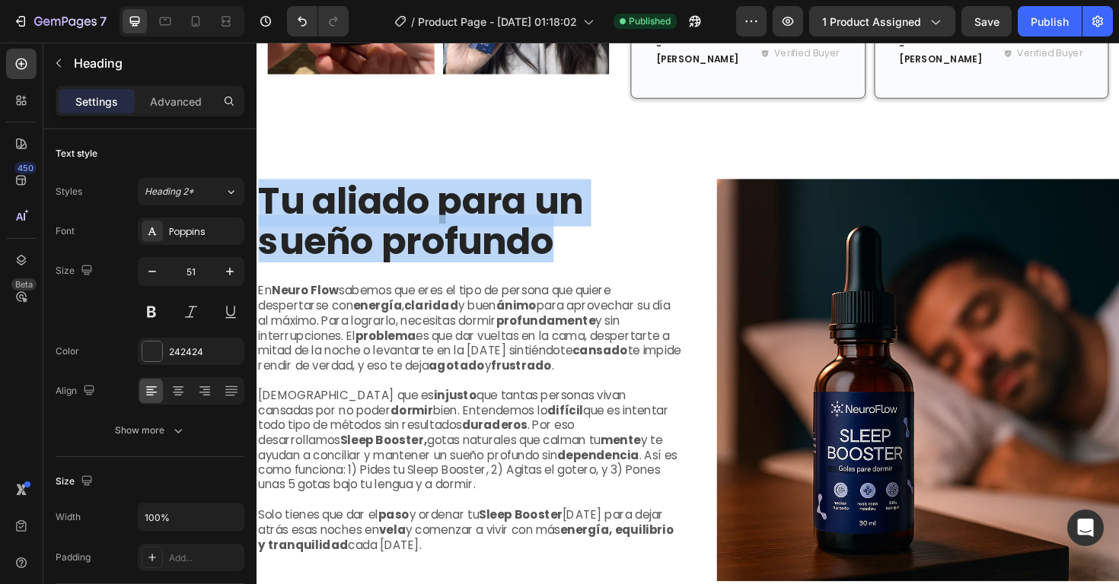
click at [402, 195] on p "Tu aliado para un sueño profundo" at bounding box center [481, 231] width 447 height 85
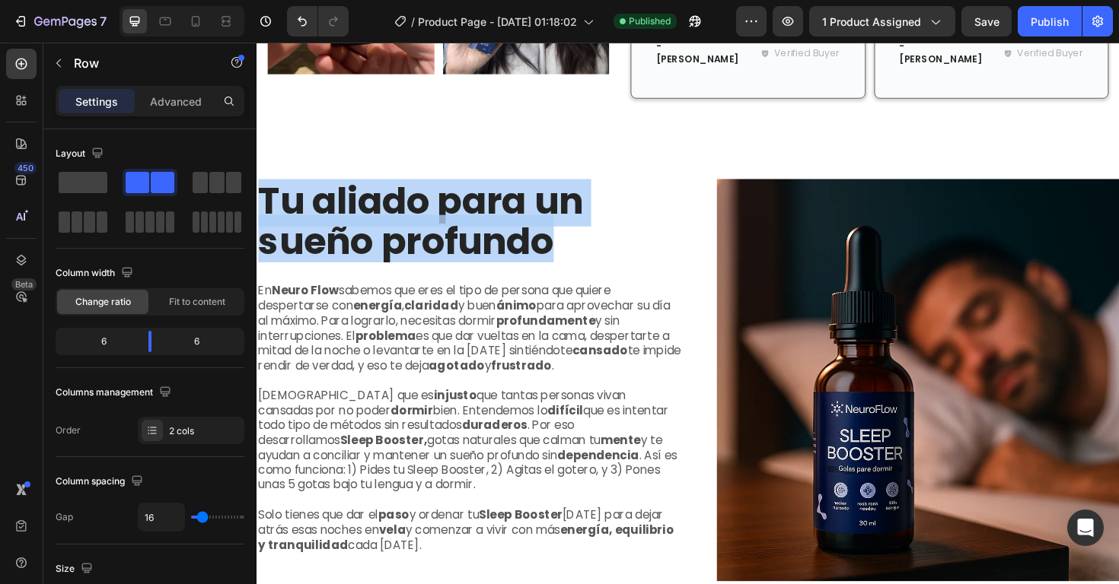
click at [432, 261] on div "Tu aliado para un sueño profundo Heading En Neuro Flow sabemos que eres el tipo…" at bounding box center [481, 400] width 451 height 426
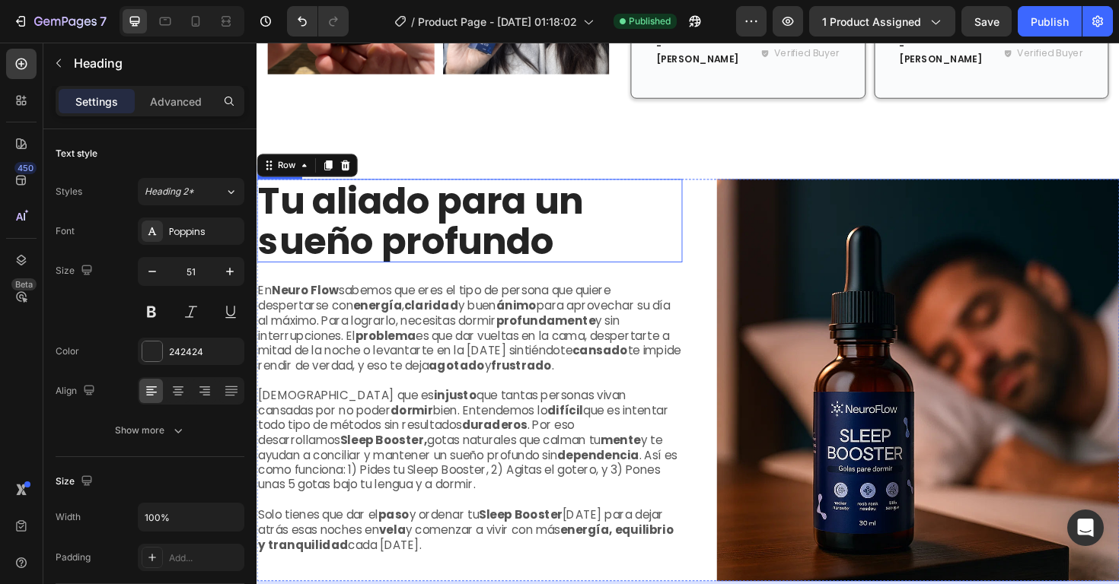
click at [436, 222] on p "Tu aliado para un sueño profundo" at bounding box center [481, 231] width 447 height 85
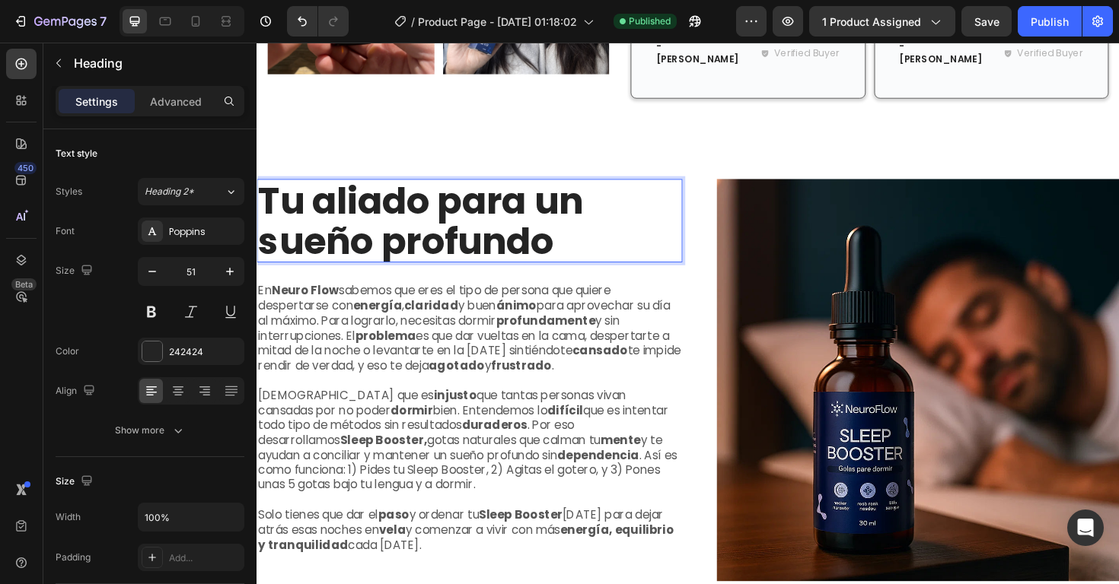
click at [436, 222] on p "Tu aliado para un sueño profundo" at bounding box center [481, 231] width 447 height 85
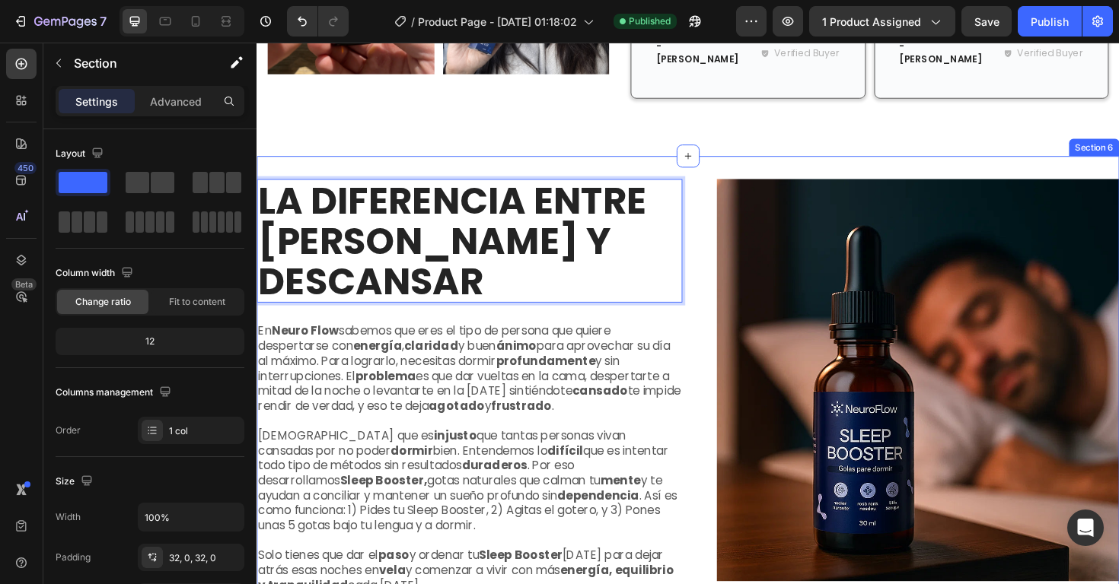
click at [580, 163] on div "LA DIFERENCIA ENTRE [PERSON_NAME] Y DESCANSAR Heading 28 En Neuro Flow sabemos …" at bounding box center [712, 423] width 913 height 520
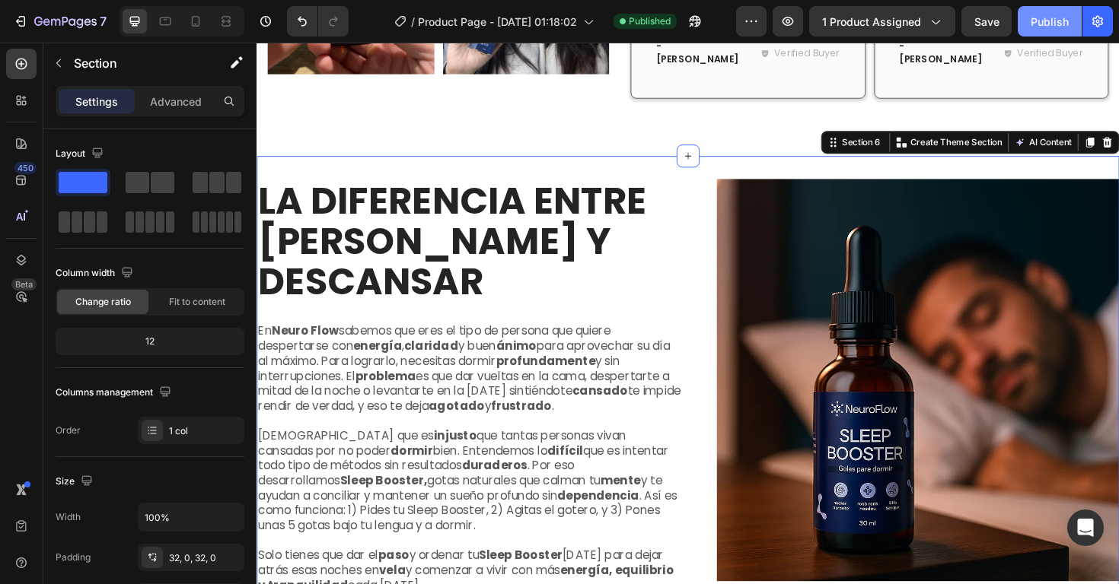
click at [1055, 34] on button "Publish" at bounding box center [1049, 21] width 64 height 30
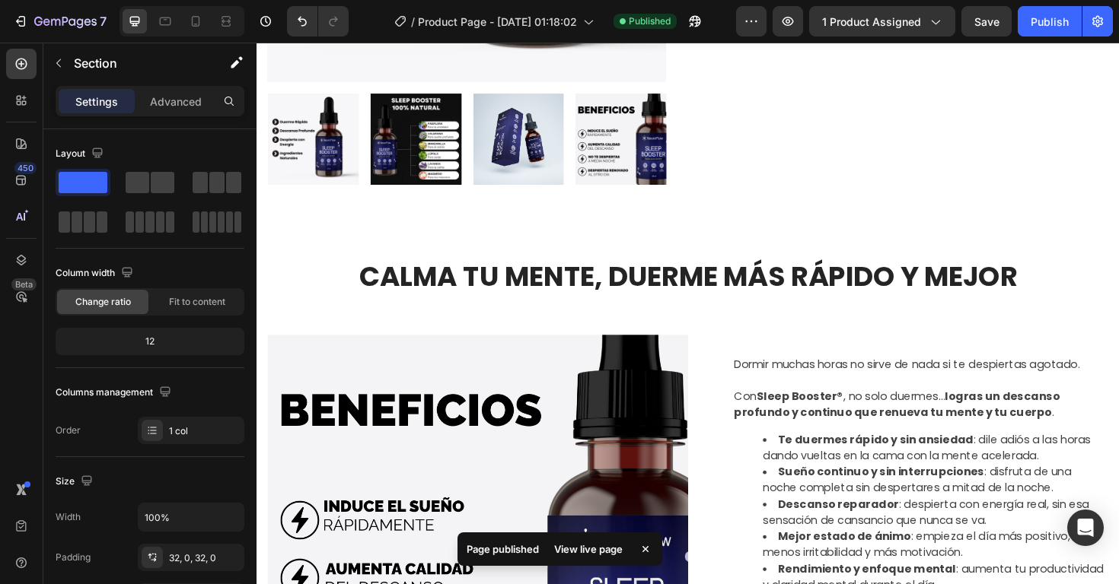
scroll to position [447, 0]
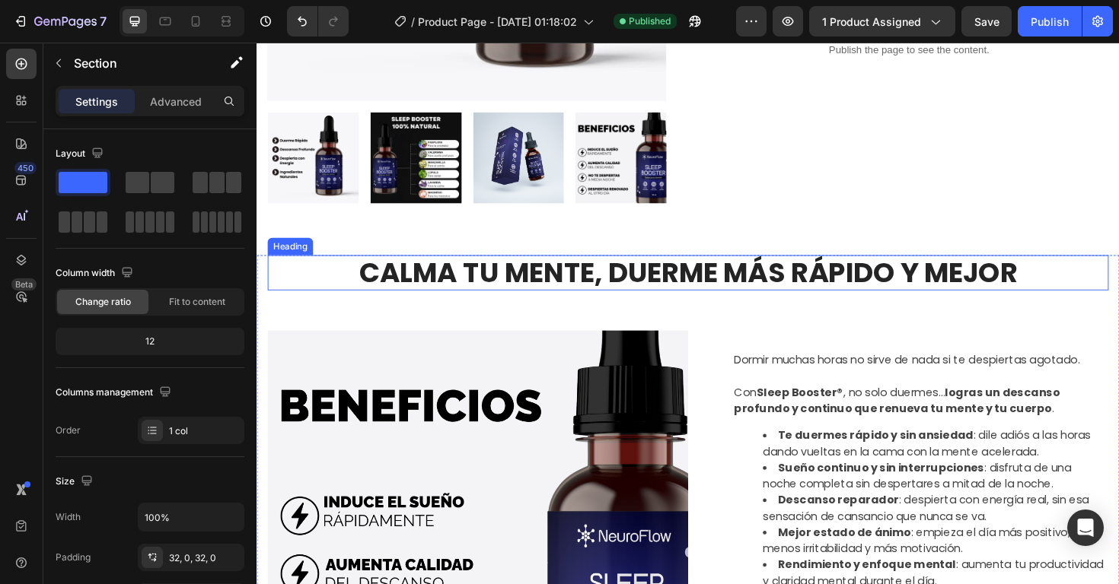
click at [584, 279] on h2 "CALMA TU MENTE, DUERME MÁS RÁPIDO Y MEJOR" at bounding box center [713, 287] width 890 height 38
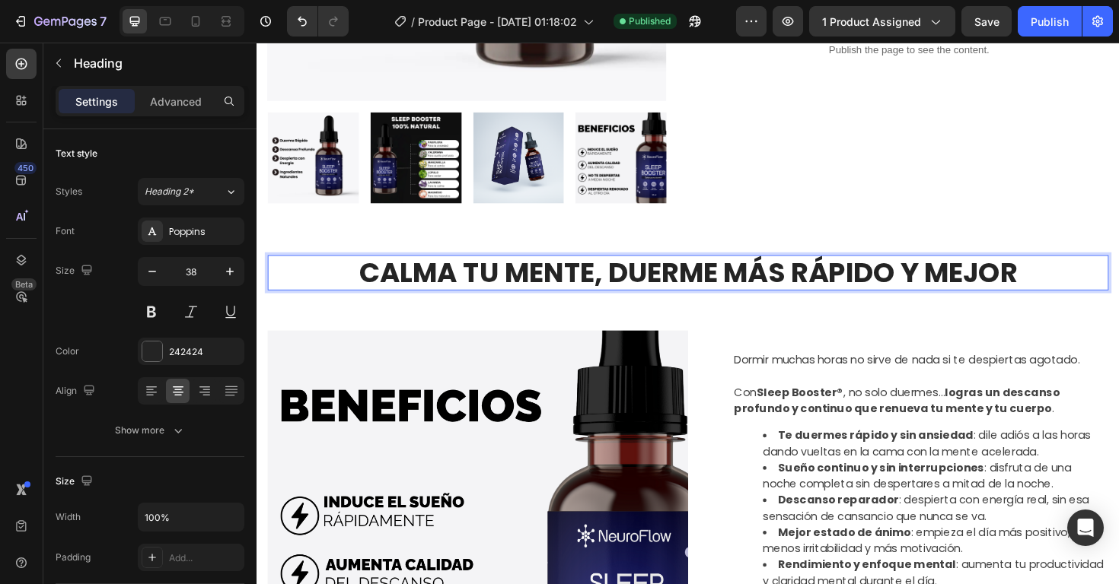
click at [584, 279] on h2 "CALMA TU MENTE, DUERME MÁS RÁPIDO Y MEJOR" at bounding box center [713, 287] width 890 height 38
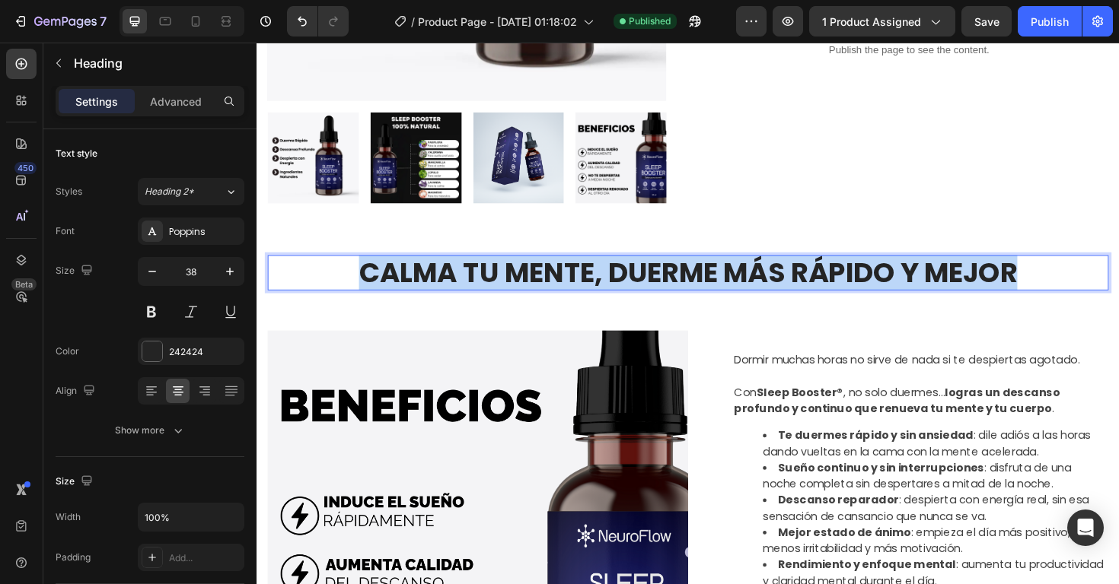
click at [584, 279] on p "CALMA TU MENTE, DUERME MÁS RÁPIDO Y MEJOR" at bounding box center [712, 286] width 887 height 35
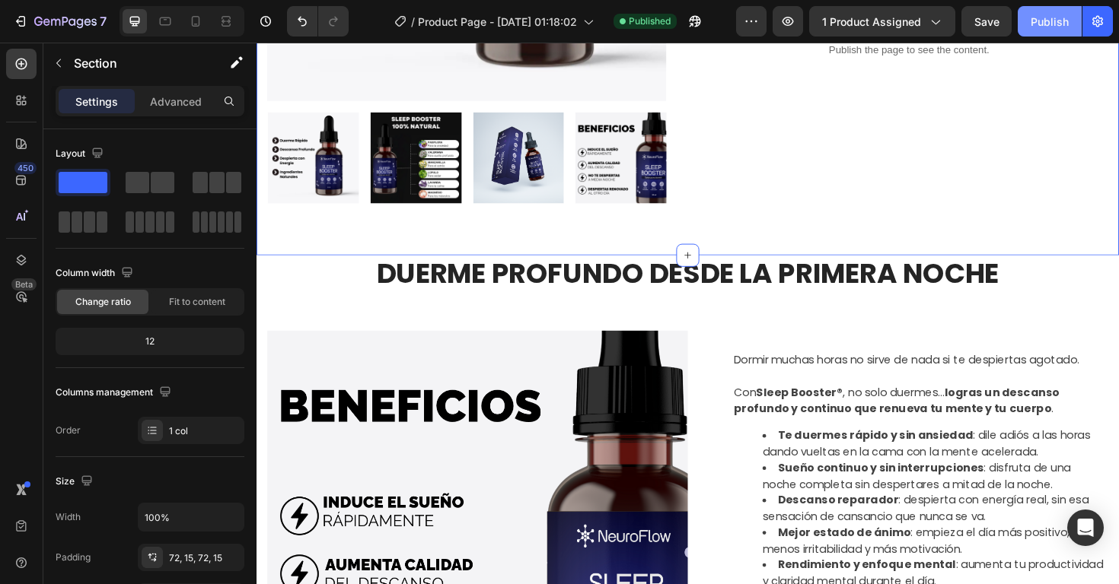
click at [1057, 27] on div "Publish" at bounding box center [1049, 22] width 38 height 16
click at [693, 22] on icon "button" at bounding box center [694, 21] width 15 height 15
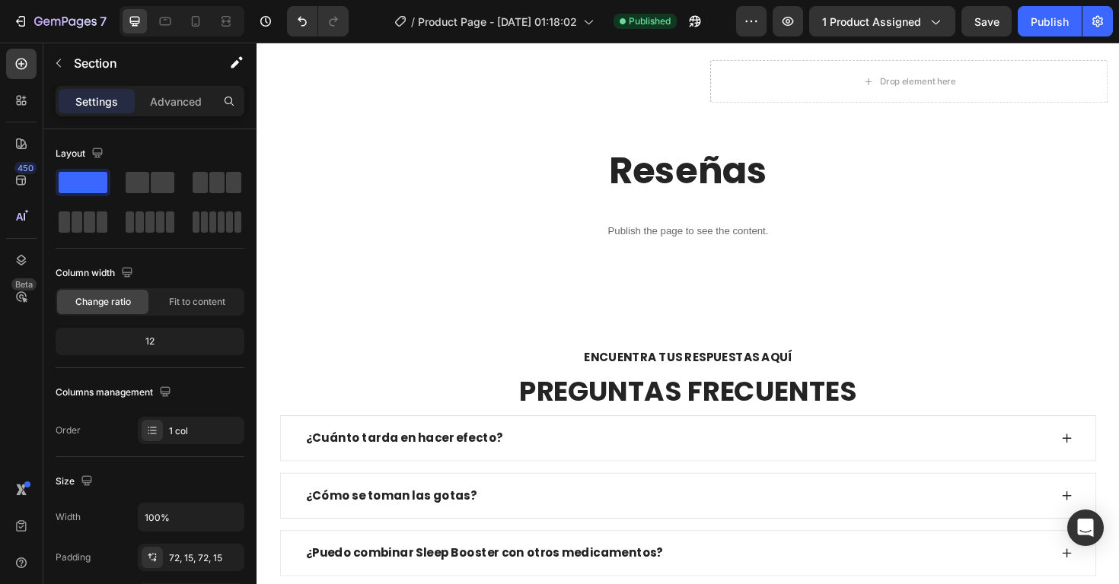
scroll to position [3831, 0]
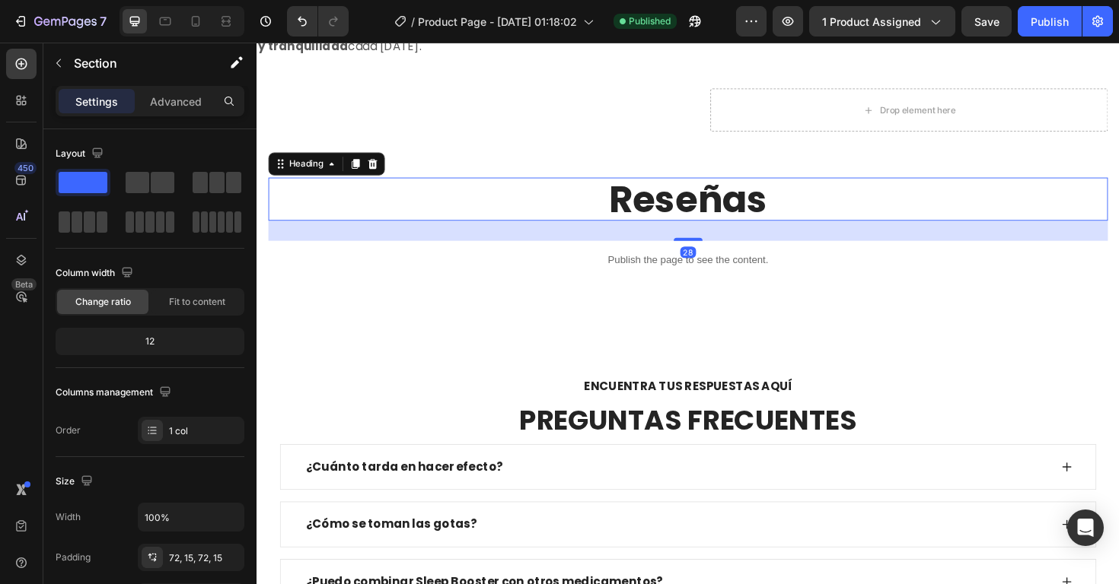
click at [745, 202] on h2 "Reseñas" at bounding box center [713, 209] width 889 height 46
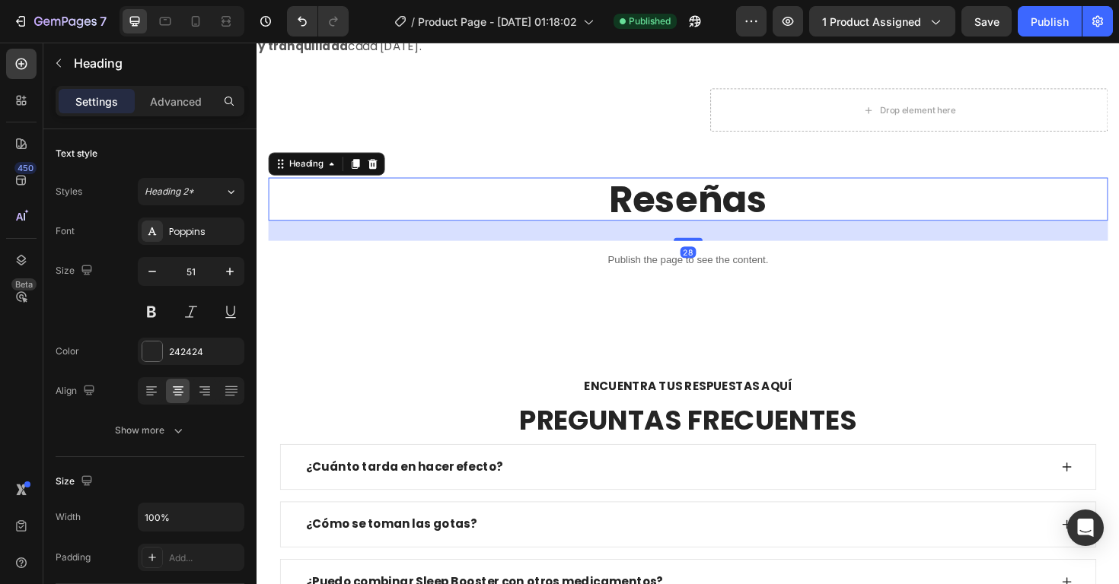
click at [745, 202] on h2 "Reseñas" at bounding box center [713, 209] width 889 height 46
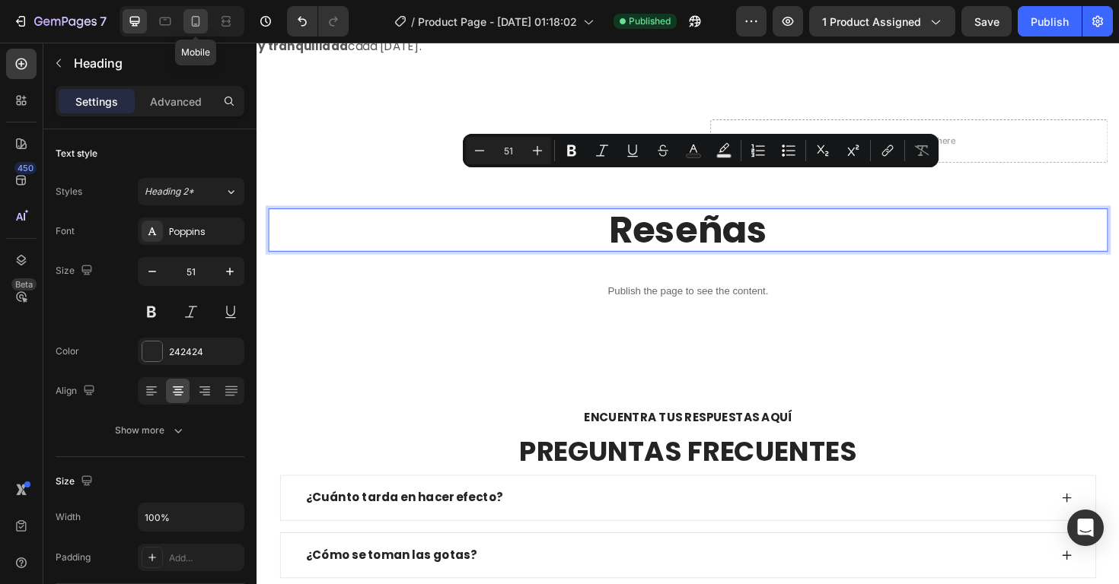
click at [200, 27] on icon at bounding box center [195, 21] width 15 height 15
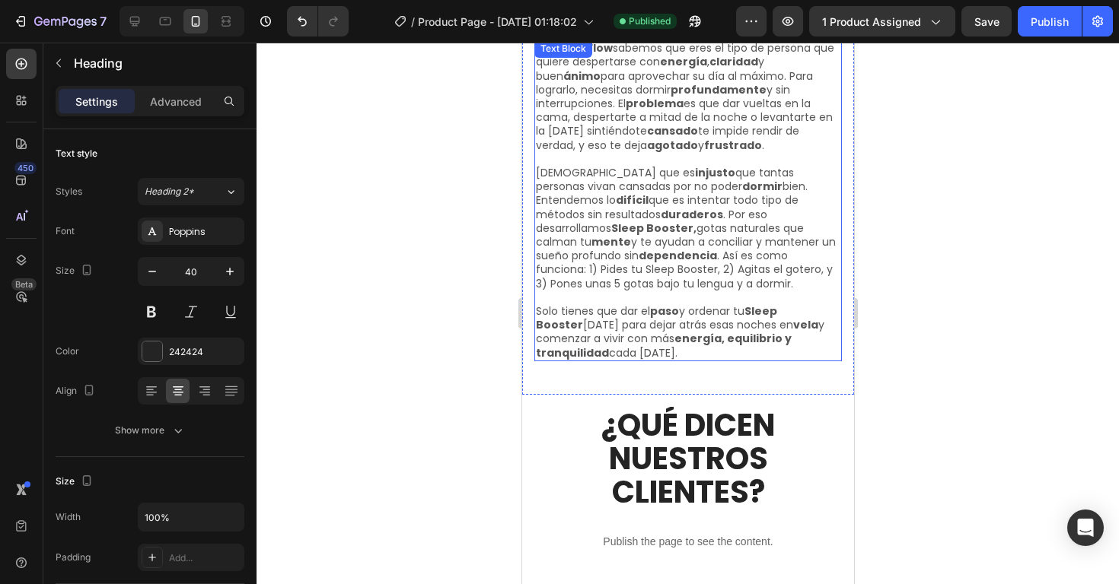
scroll to position [4418, 0]
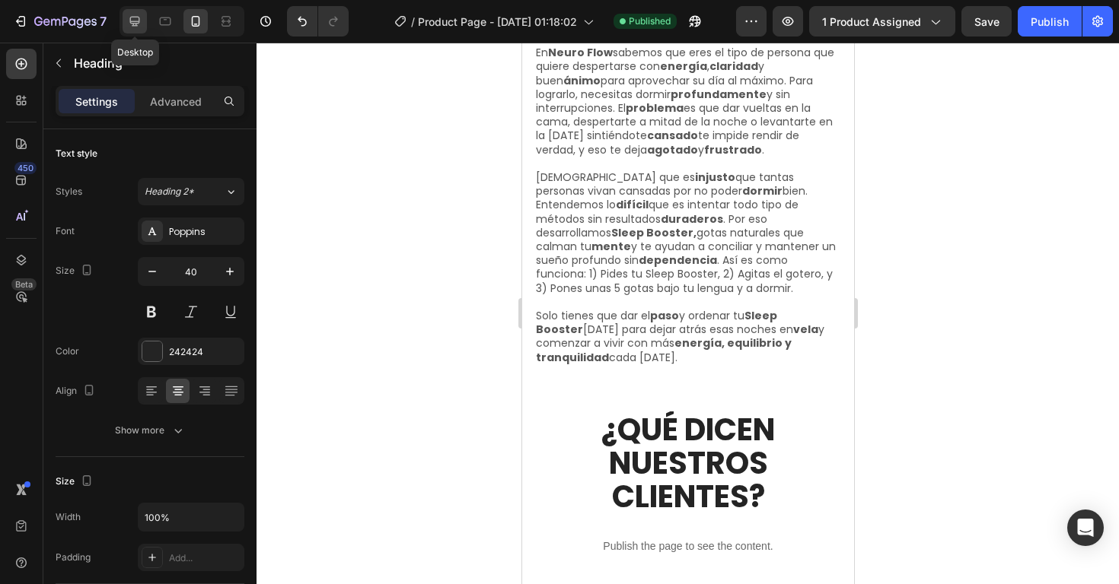
click at [138, 24] on icon at bounding box center [134, 21] width 15 height 15
type input "51"
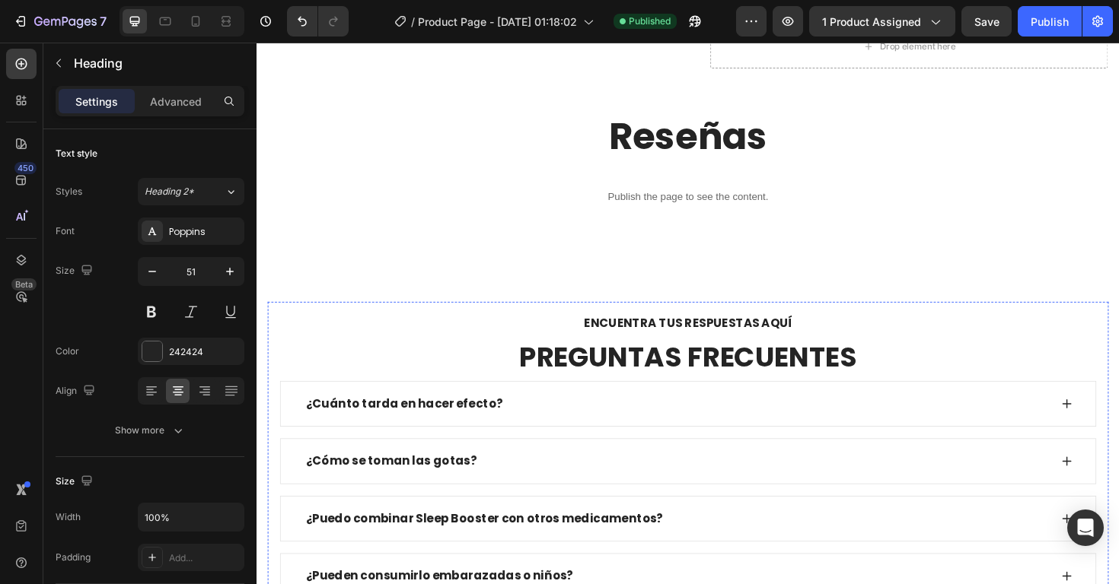
scroll to position [4008, 0]
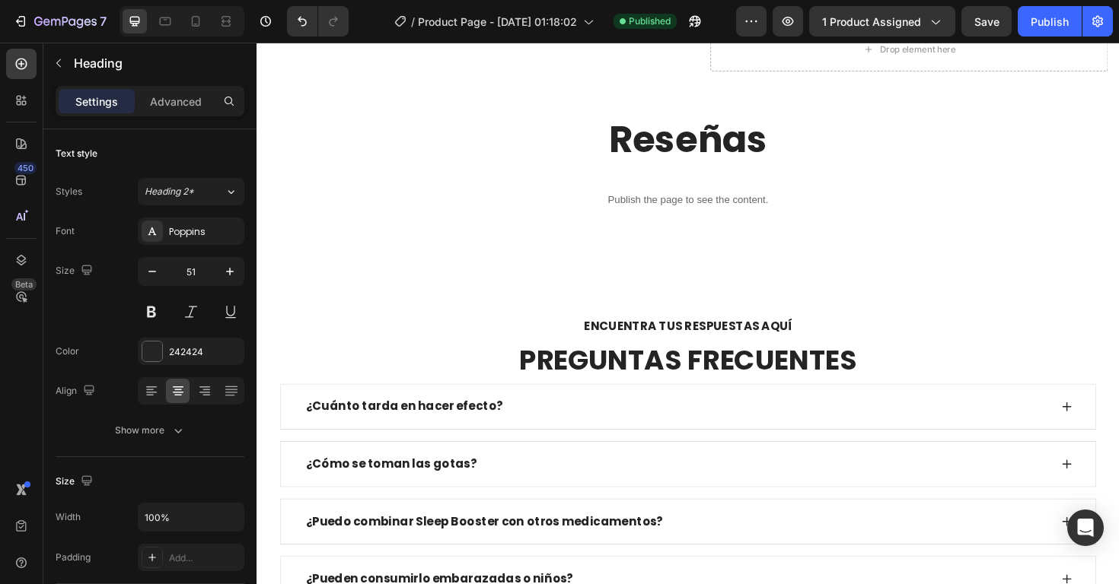
click at [718, 152] on h2 "Reseñas" at bounding box center [713, 145] width 889 height 46
click at [718, 152] on p "Reseñas" at bounding box center [713, 144] width 886 height 43
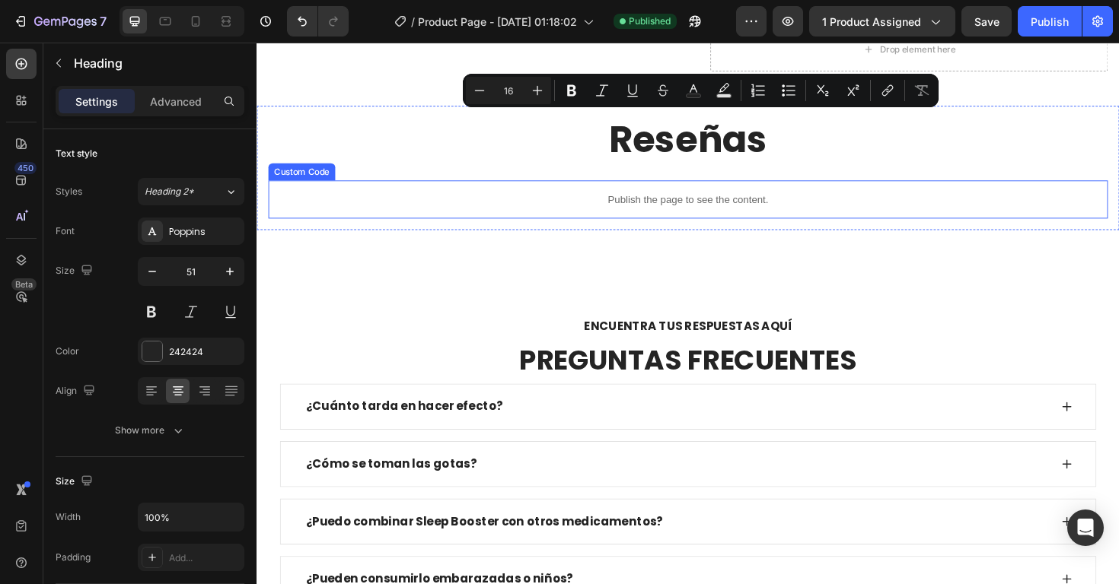
click at [807, 226] on div "Publish the page to see the content." at bounding box center [713, 209] width 889 height 40
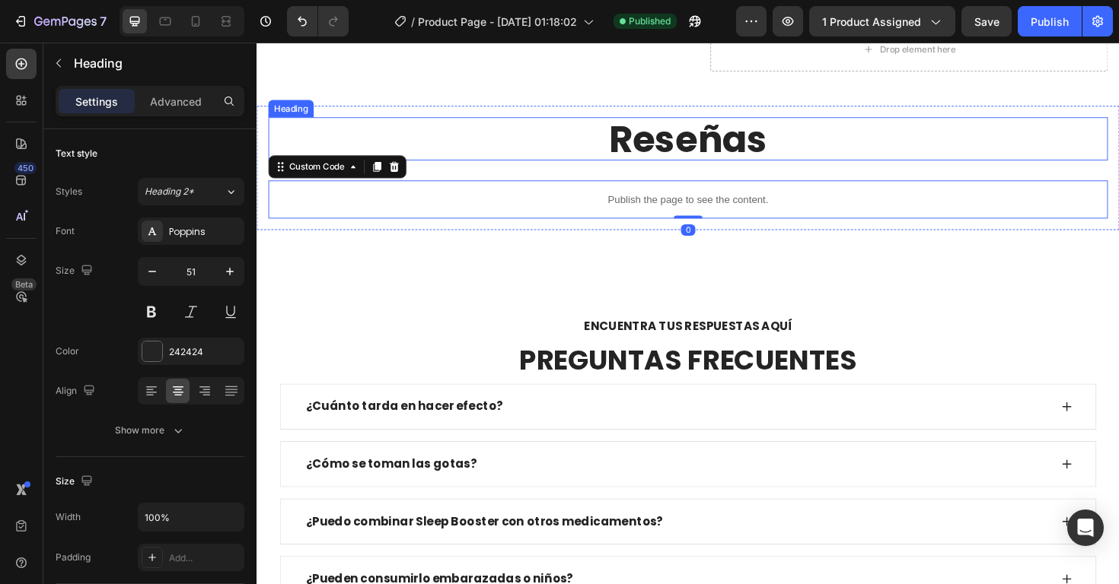
click at [764, 158] on p "Reseñas" at bounding box center [713, 144] width 886 height 43
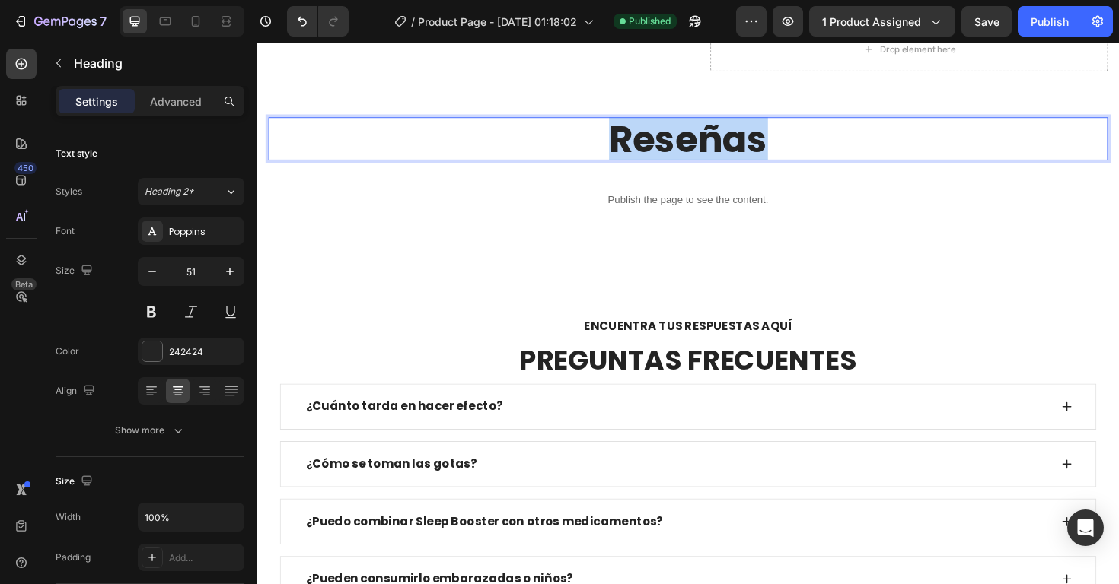
click at [764, 158] on p "Reseñas" at bounding box center [713, 144] width 886 height 43
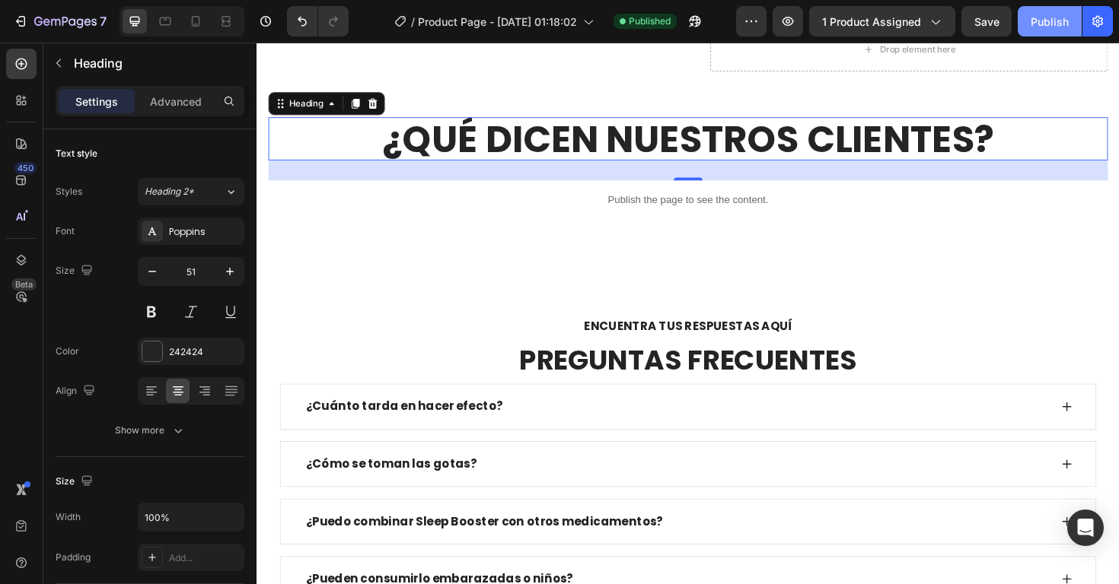
click at [1035, 27] on div "Publish" at bounding box center [1049, 22] width 38 height 16
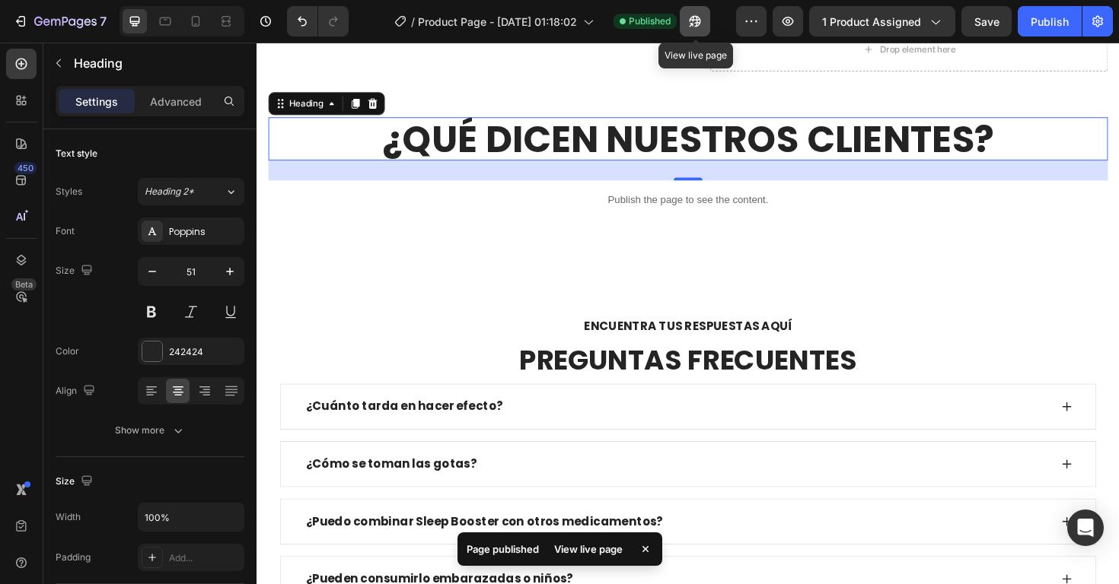
click at [692, 21] on icon "button" at bounding box center [694, 21] width 15 height 15
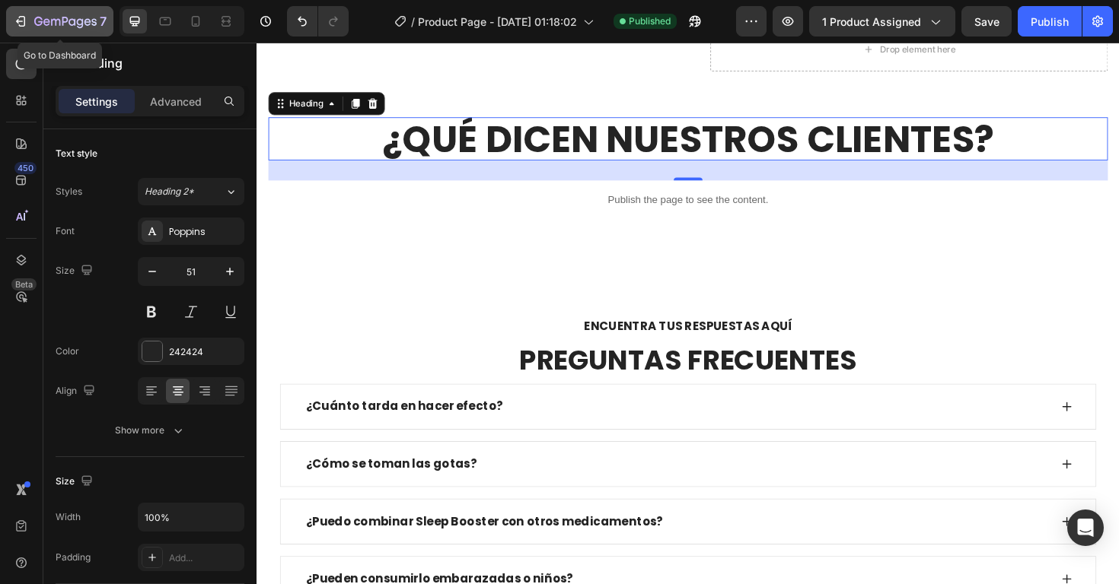
click at [29, 22] on div "7" at bounding box center [60, 21] width 94 height 18
